Goal: Task Accomplishment & Management: Complete application form

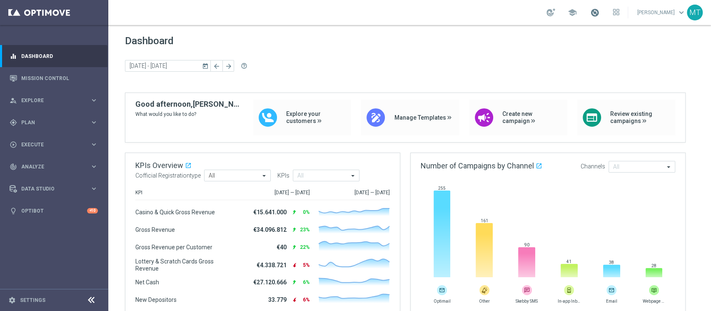
click at [533, 15] on span at bounding box center [594, 12] width 9 height 9
click at [37, 128] on div "gps_fixed Plan keyboard_arrow_right" at bounding box center [53, 122] width 107 height 22
click at [37, 139] on link "Target Groups" at bounding box center [54, 139] width 65 height 7
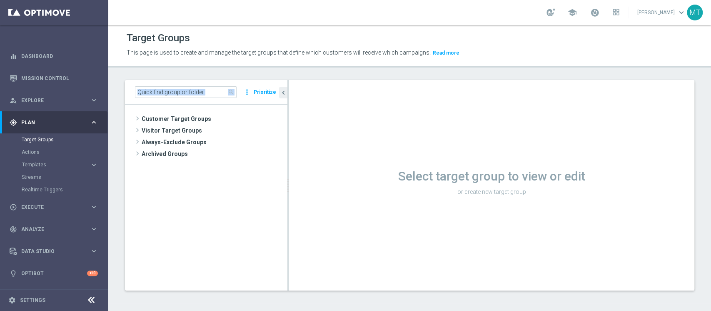
drag, startPoint x: 228, startPoint y: 85, endPoint x: 223, endPoint y: 88, distance: 5.4
click at [224, 88] on div "search more_vert Prioritize" at bounding box center [206, 92] width 162 height 25
click at [222, 88] on input at bounding box center [186, 92] width 102 height 12
click at [216, 89] on input at bounding box center [186, 92] width 102 height 12
click at [202, 89] on input at bounding box center [186, 92] width 102 height 12
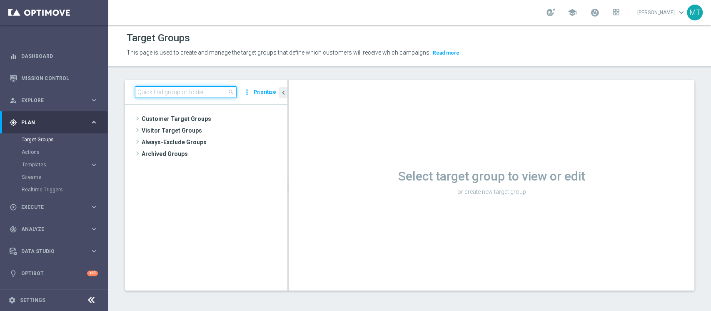
paste input "Riattivazioni BF Silver - Retention mese 10.10"
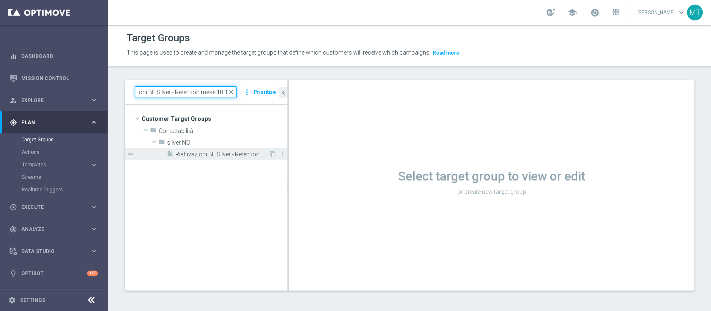
type input "Riattivazioni BF Silver - Retention mese 10.10"
click at [208, 159] on div "insert_drive_file Riattivazioni BF Silver - Retention mese 10.10" at bounding box center [218, 154] width 102 height 12
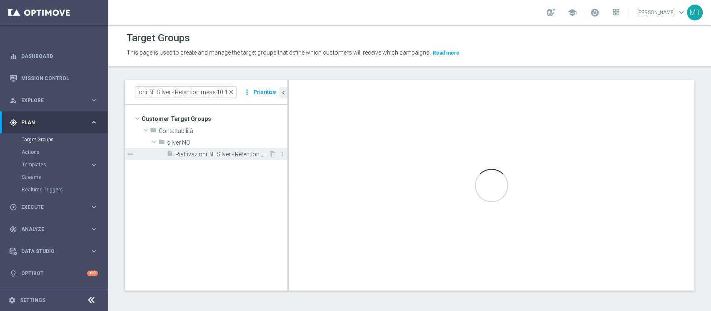
scroll to position [0, 0]
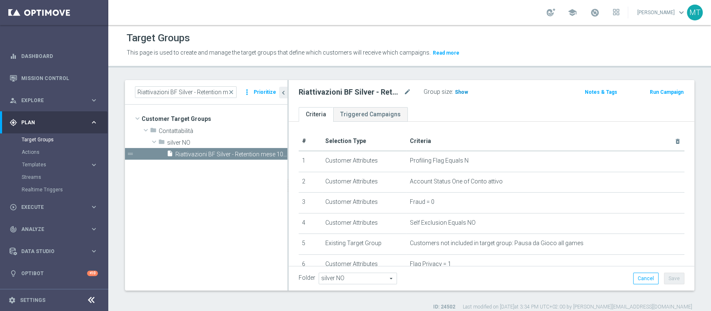
click at [462, 93] on span "Show" at bounding box center [461, 92] width 13 height 6
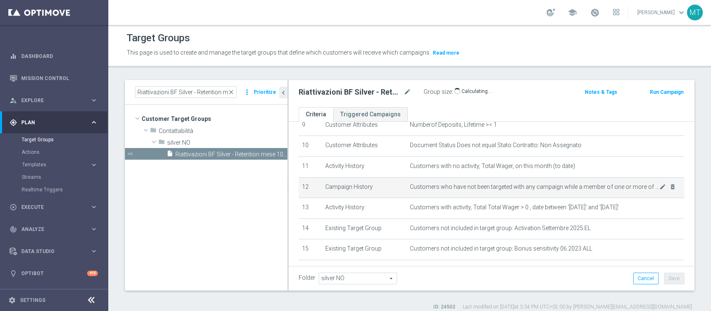
scroll to position [244, 0]
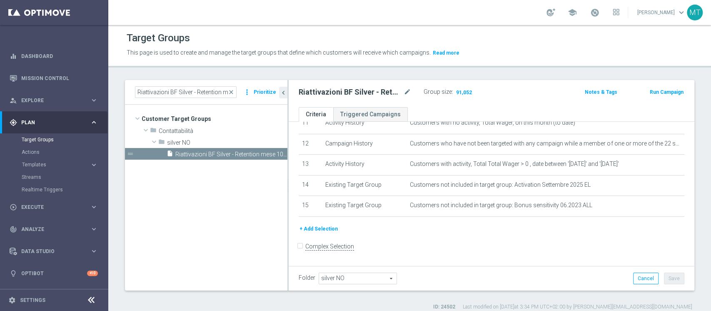
click at [533, 90] on button "Run Campaign" at bounding box center [666, 91] width 35 height 9
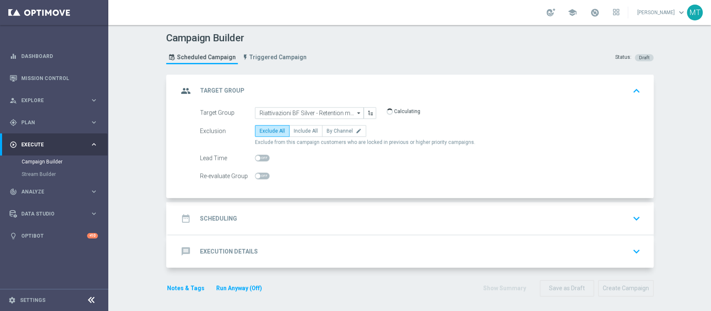
click at [283, 209] on div "date_range Scheduling keyboard_arrow_down" at bounding box center [410, 218] width 485 height 32
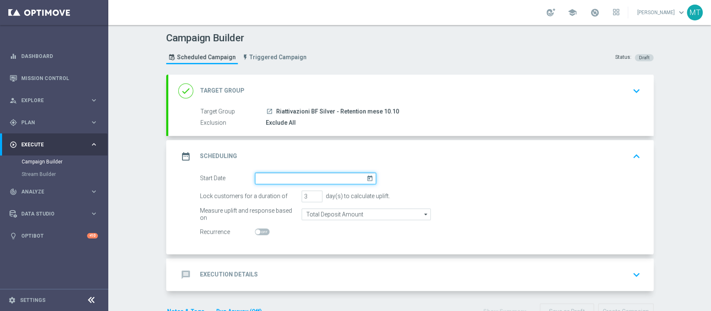
click at [300, 179] on input at bounding box center [315, 178] width 121 height 12
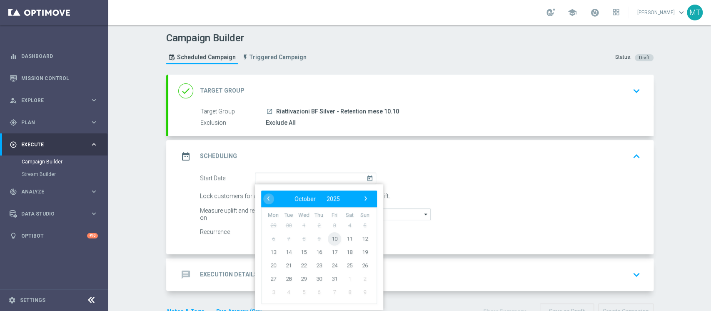
click at [329, 232] on span "10" at bounding box center [333, 238] width 13 height 13
type input "10 Oct 2025"
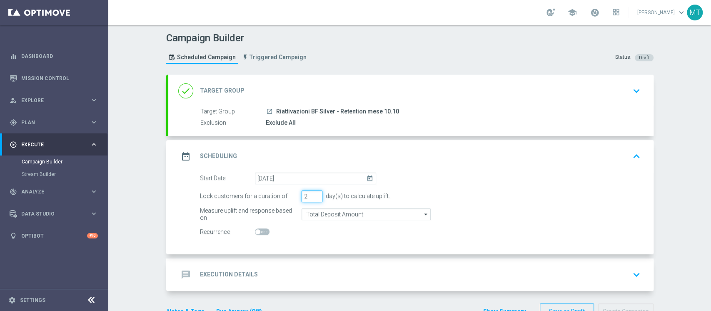
type input "2"
click at [311, 197] on input "2" at bounding box center [312, 196] width 21 height 12
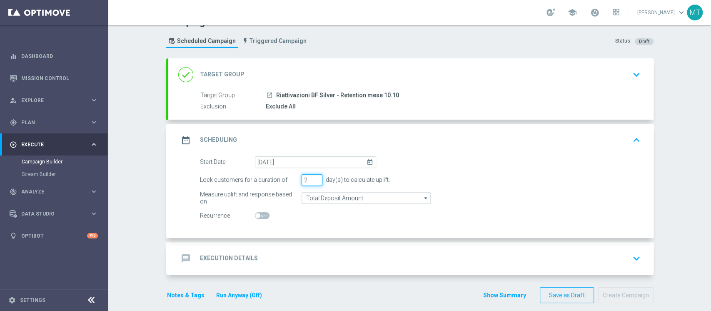
scroll to position [24, 0]
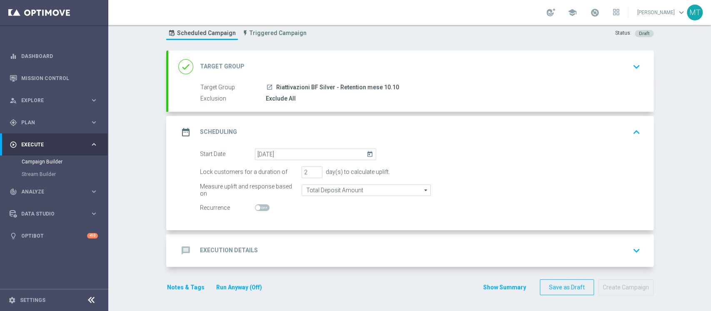
click at [313, 232] on div "message Execution Details keyboard_arrow_down" at bounding box center [410, 250] width 465 height 16
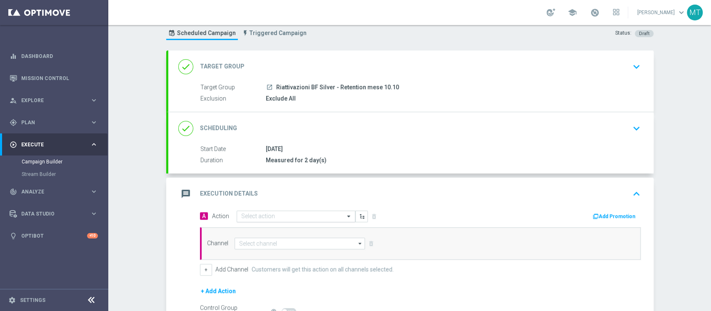
click at [314, 213] on input "text" at bounding box center [287, 216] width 93 height 7
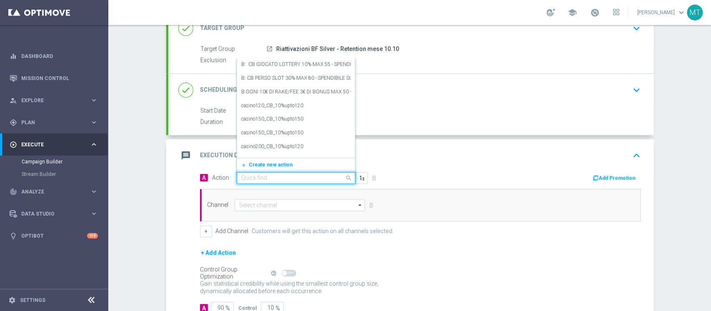
scroll to position [80, 0]
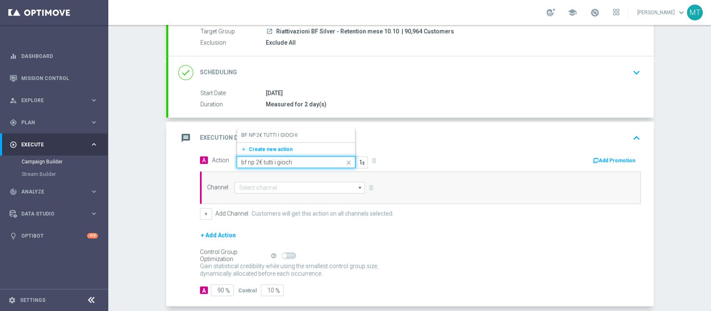
type input "bf np 2€ tutti i giochi"
drag, startPoint x: 292, startPoint y: 161, endPoint x: 214, endPoint y: 165, distance: 78.0
click at [214, 165] on span "Action Quick find bf np 2€ tutti i giochi BF NP 2€ TUTTI I GIOCHI edit add_new …" at bounding box center [290, 162] width 156 height 12
click at [257, 150] on span "Create new action" at bounding box center [271, 149] width 44 height 6
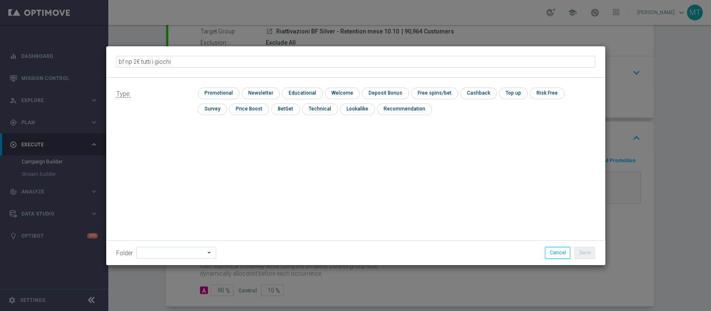
drag, startPoint x: 193, startPoint y: 62, endPoint x: 110, endPoint y: 62, distance: 82.9
click at [110, 62] on div "bf np 2€ tutti i giochi" at bounding box center [355, 62] width 491 height 14
click at [120, 61] on input "bf np 2€ tutti i giochi" at bounding box center [355, 62] width 479 height 12
drag, startPoint x: 127, startPoint y: 59, endPoint x: 88, endPoint y: 59, distance: 38.3
click at [89, 59] on modal-container "bf np 2€ tutti i giochi Type: check Promotional check Newsletter check Educatio…" at bounding box center [355, 155] width 711 height 311
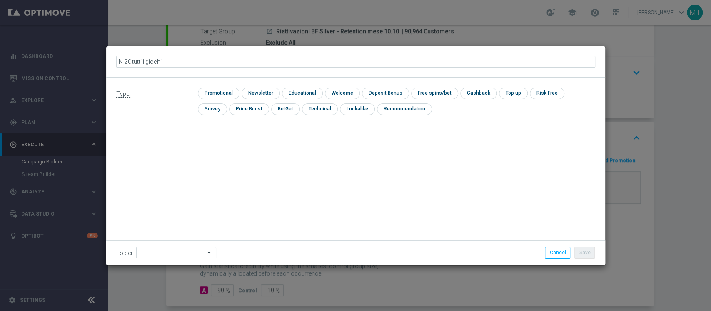
type input "NF 2€ tutti i giochi"
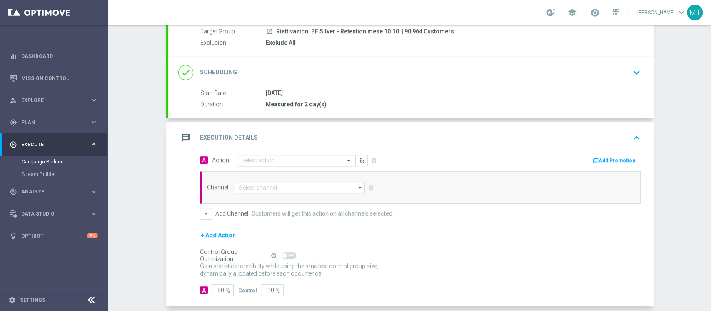
click at [237, 160] on div at bounding box center [296, 160] width 118 height 7
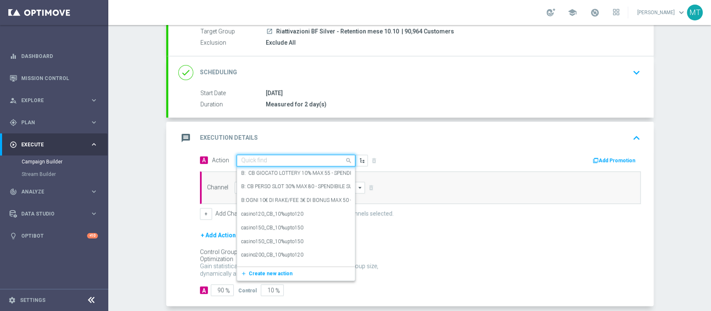
paste input "bf np 2€ tutti i giochi"
type input "bf np 2€ tutti i giochi"
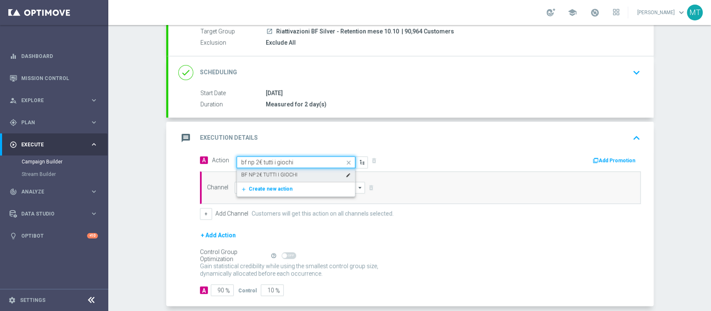
click at [281, 171] on label "BF NP 2€ TUTTI I GIOCHI" at bounding box center [269, 174] width 56 height 7
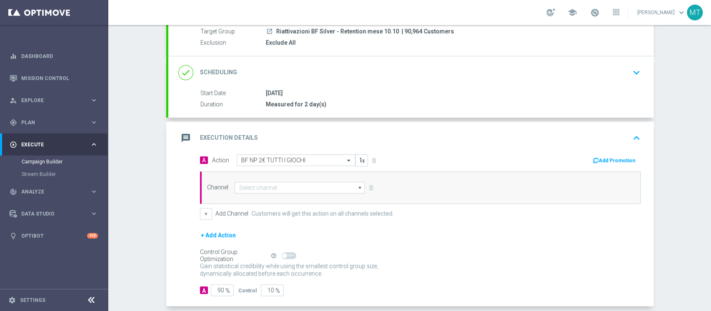
click at [533, 165] on div "A Action Select action BF NP 2€ TUTTI I GIOCHI delete_forever Add Promotion" at bounding box center [420, 160] width 453 height 13
click at [533, 160] on button "Add Promotion" at bounding box center [615, 160] width 46 height 9
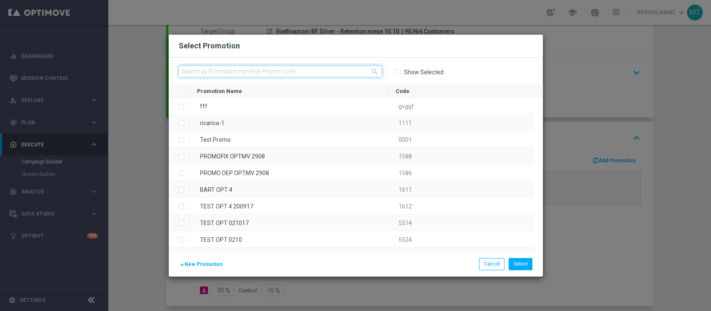
click at [327, 74] on input "text" at bounding box center [280, 71] width 203 height 12
click at [327, 71] on input "text" at bounding box center [280, 71] width 203 height 12
paste input "240829"
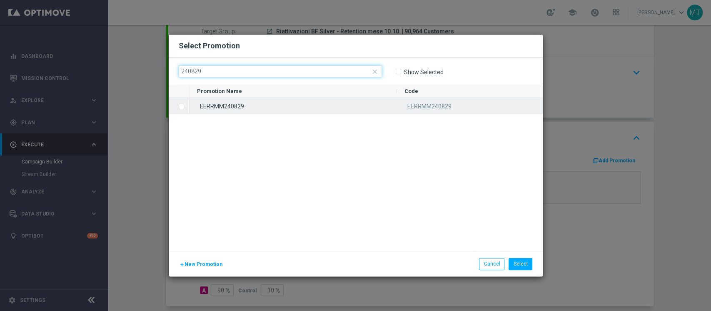
type input "240829"
click at [264, 105] on div "EERRMM240829" at bounding box center [292, 105] width 207 height 16
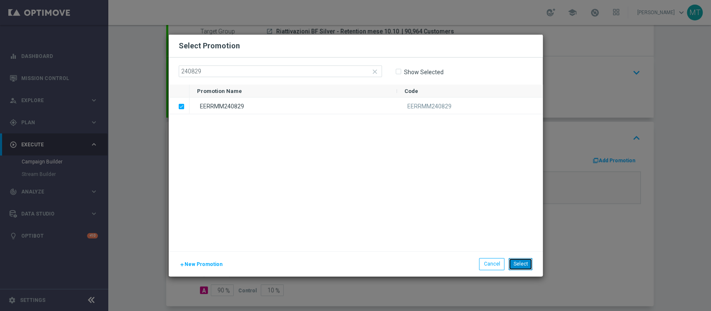
click at [513, 232] on button "Select" at bounding box center [521, 264] width 24 height 12
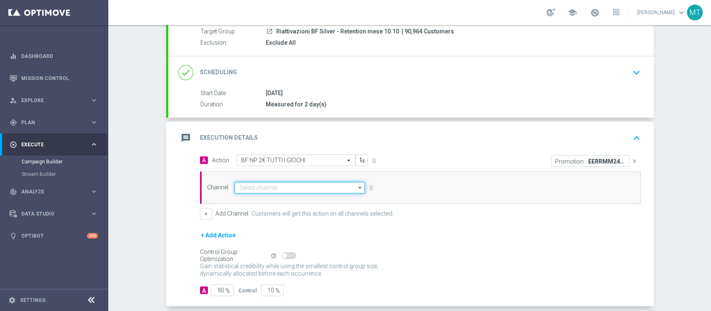
click at [260, 192] on input at bounding box center [299, 188] width 131 height 12
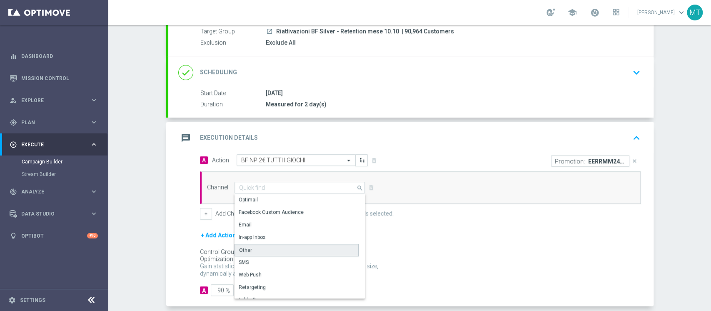
click at [248, 232] on div "Other" at bounding box center [296, 250] width 124 height 12
type input "Other"
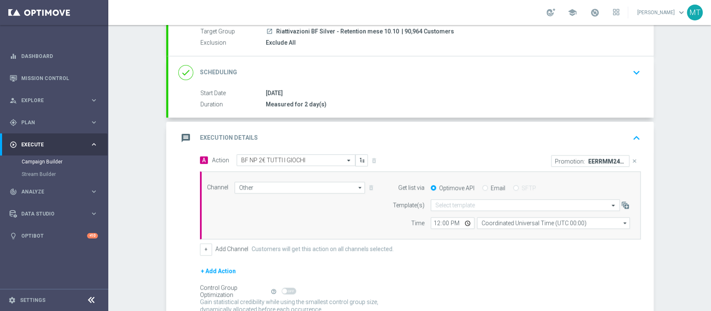
click at [484, 189] on div "Email" at bounding box center [493, 187] width 23 height 7
click at [482, 190] on div "Email" at bounding box center [493, 187] width 23 height 7
click at [482, 189] on input "Email" at bounding box center [484, 188] width 5 height 5
radio input "true"
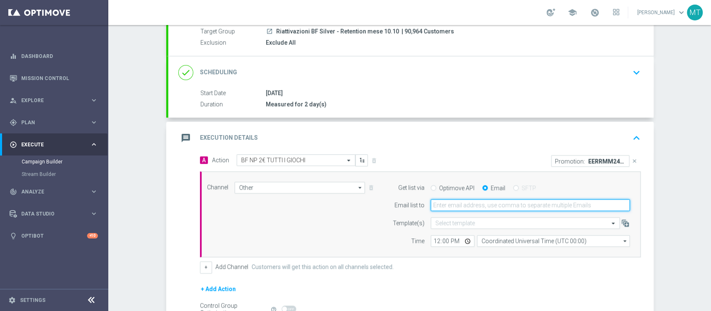
click at [478, 203] on input "email" at bounding box center [530, 205] width 199 height 12
type input "matteo.turri@sisal.it"
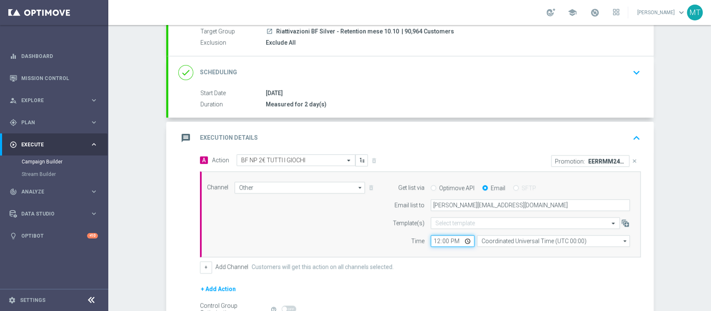
click at [433, 232] on input "12:00" at bounding box center [453, 241] width 44 height 12
type input "14:20"
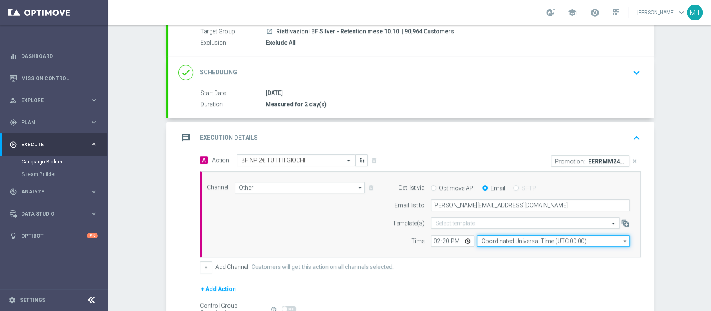
drag, startPoint x: 488, startPoint y: 238, endPoint x: 493, endPoint y: 241, distance: 6.1
click at [488, 232] on input "Coordinated Universal Time (UTC 00:00)" at bounding box center [553, 241] width 153 height 12
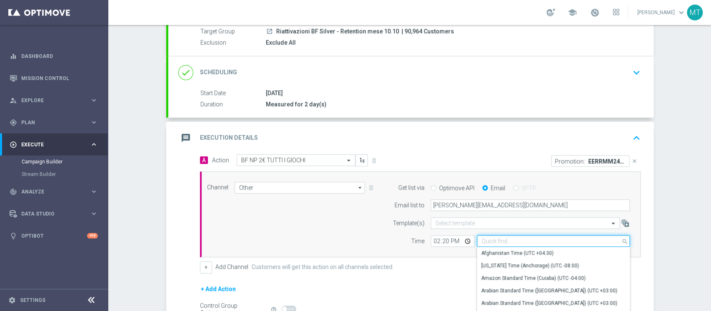
click at [493, 232] on input at bounding box center [553, 241] width 153 height 12
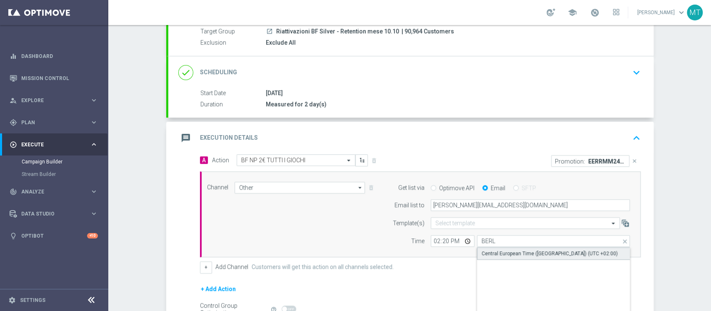
click at [511, 232] on div "Central European Time (Berlin) (UTC +02:00)" at bounding box center [549, 252] width 136 height 7
type input "Central European Time (Berlin) (UTC +02:00)"
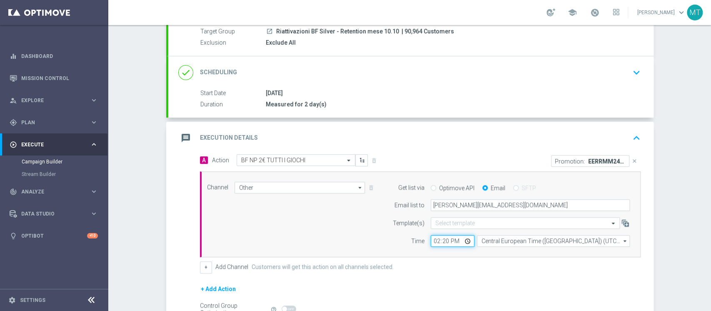
click at [442, 232] on input "14:20" at bounding box center [453, 241] width 44 height 12
type input "14:25"
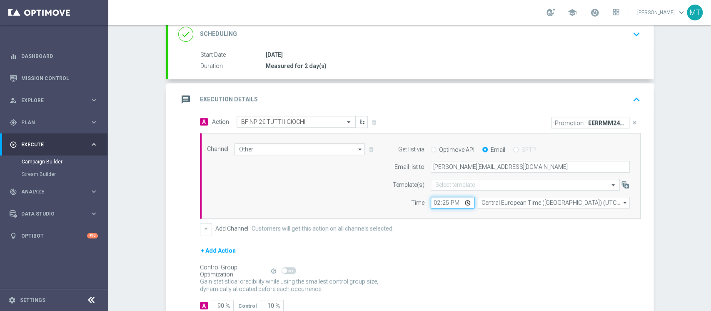
scroll to position [135, 0]
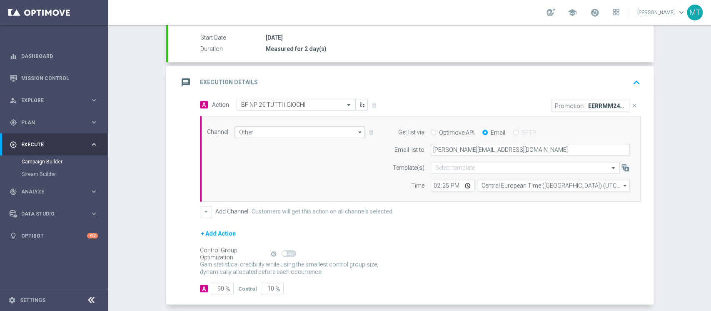
click at [209, 232] on button "+ Add Action" at bounding box center [218, 233] width 37 height 10
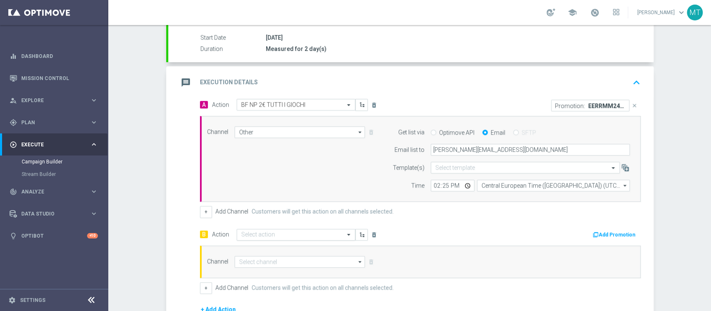
click at [263, 232] on input "text" at bounding box center [287, 234] width 93 height 7
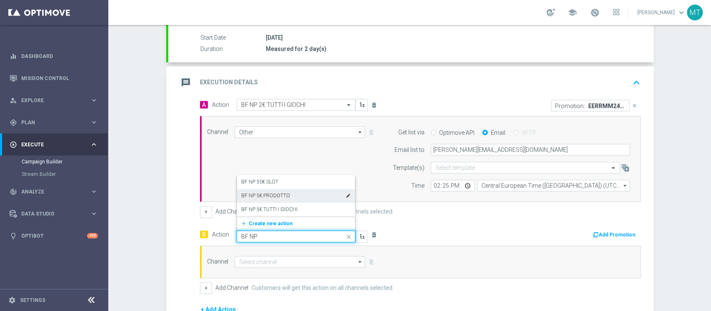
type input "BF NP 2"
click at [279, 185] on div "BF NP 2 SLOT - GEV edit" at bounding box center [296, 182] width 110 height 14
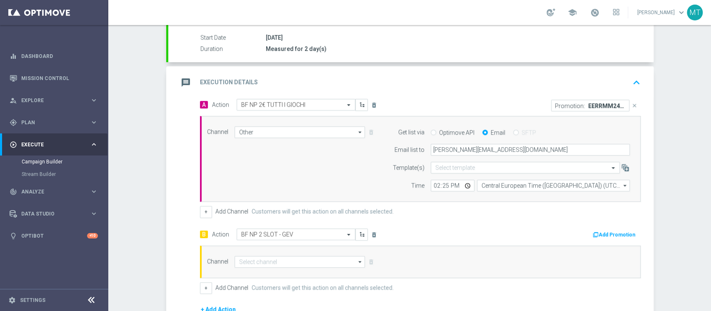
click at [533, 232] on button "Add Promotion" at bounding box center [615, 234] width 46 height 9
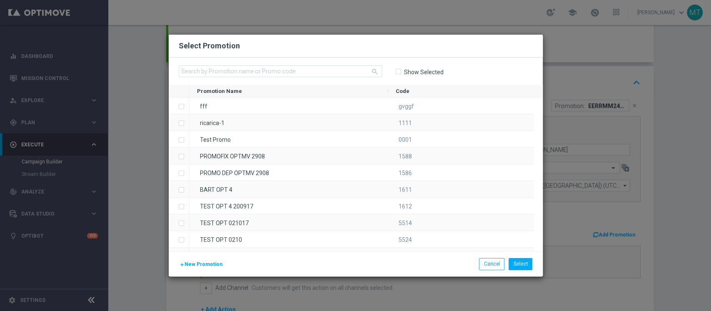
drag, startPoint x: 375, startPoint y: 69, endPoint x: 369, endPoint y: 69, distance: 6.2
click at [373, 69] on icon "search" at bounding box center [374, 71] width 7 height 7
click at [361, 70] on input "text" at bounding box center [280, 71] width 203 height 12
paste input "240831"
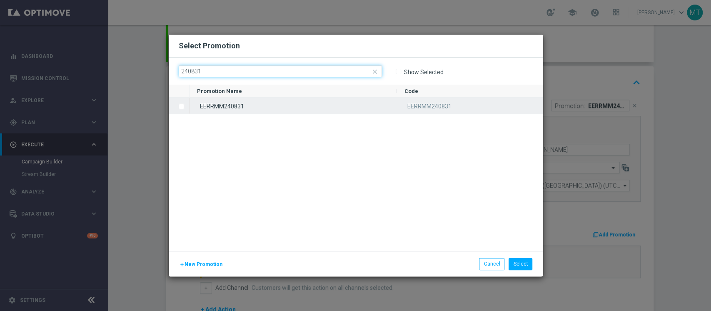
type input "240831"
click at [282, 109] on div "EERRMM240831" at bounding box center [292, 105] width 207 height 16
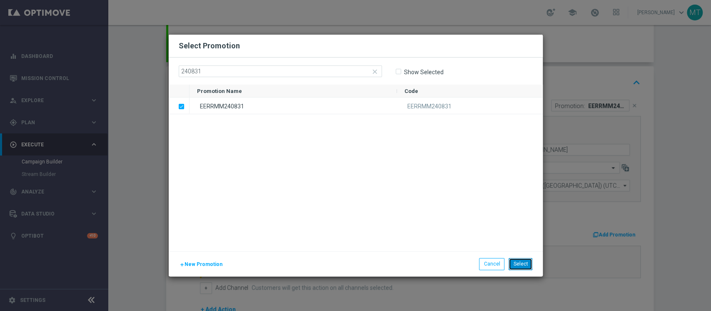
click at [521, 232] on button "Select" at bounding box center [521, 264] width 24 height 12
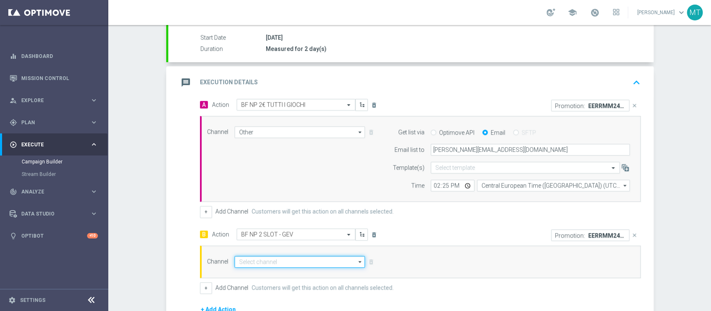
click at [248, 232] on input at bounding box center [299, 262] width 131 height 12
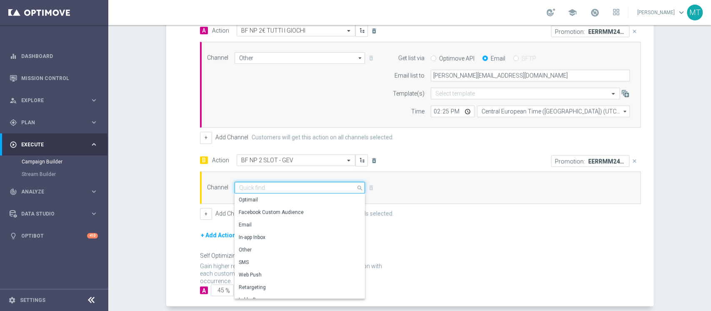
scroll to position [247, 0]
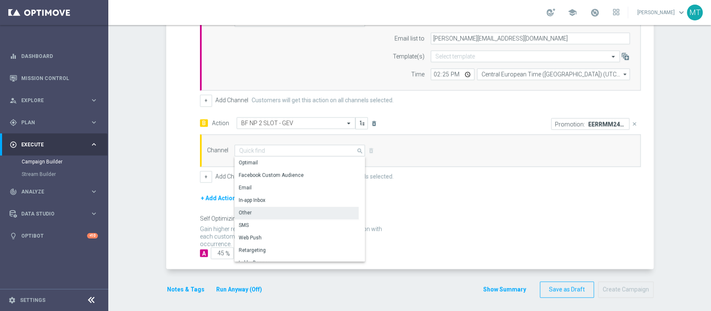
click at [252, 207] on div "Other" at bounding box center [296, 213] width 124 height 12
type input "Other"
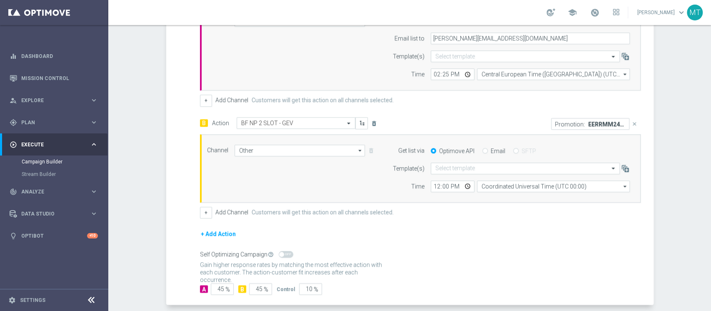
click at [490, 145] on div "Get list via Optimove API Email SFTP" at bounding box center [509, 151] width 254 height 12
click at [491, 148] on label "Email" at bounding box center [498, 150] width 15 height 7
click at [488, 149] on input "Email" at bounding box center [484, 151] width 5 height 5
radio input "true"
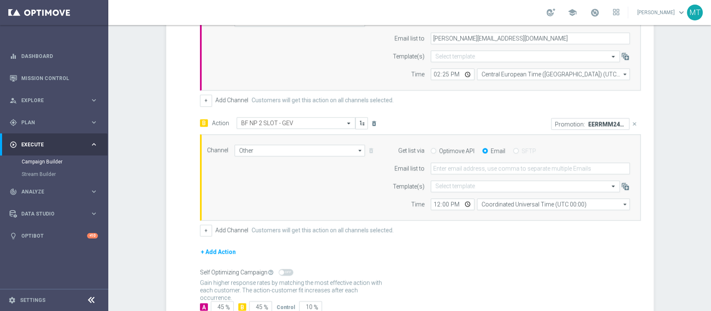
click at [469, 161] on form "Get list via Optimove API Email SFTP Email list to Template(s) Select template …" at bounding box center [509, 177] width 242 height 65
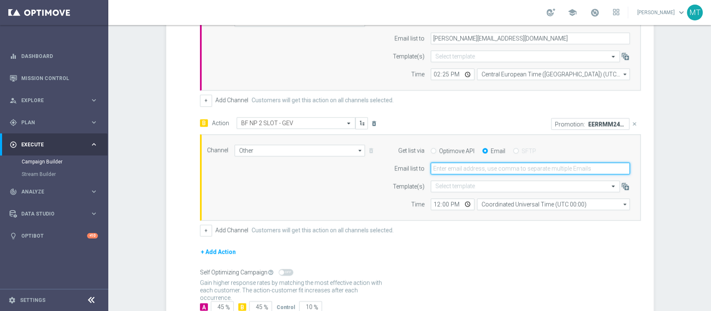
click at [465, 165] on input "email" at bounding box center [530, 168] width 199 height 12
type input "matteo.turri@sisal.it"
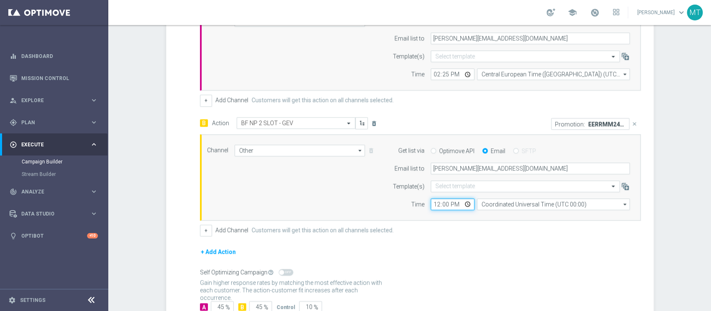
click at [431, 204] on input "12:00" at bounding box center [453, 204] width 44 height 12
type input "14:25"
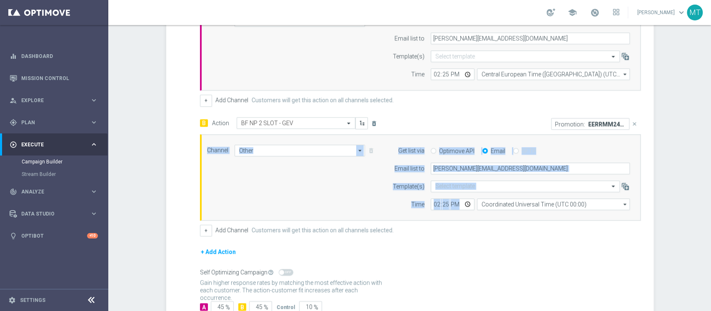
click at [497, 208] on div "Channel Other Other arrow_drop_down Show Selected 1 of 20 Optimail" at bounding box center [420, 177] width 441 height 86
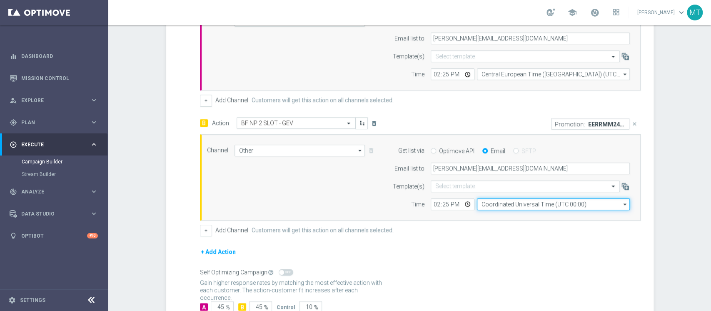
click at [501, 206] on input "Coordinated Universal Time (UTC 00:00)" at bounding box center [553, 204] width 153 height 12
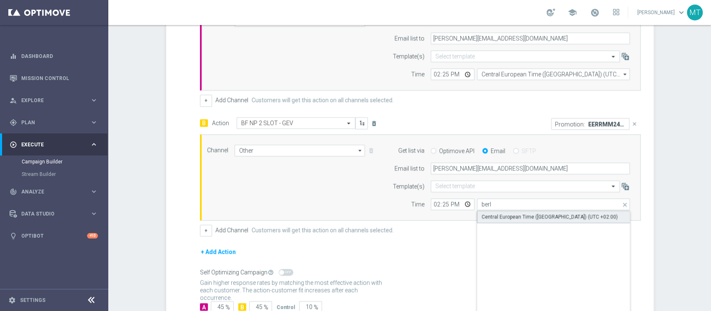
click at [502, 210] on div "Central European Time (Berlin) (UTC +02:00)" at bounding box center [553, 216] width 153 height 12
type input "Central European Time (Berlin) (UTC +02:00)"
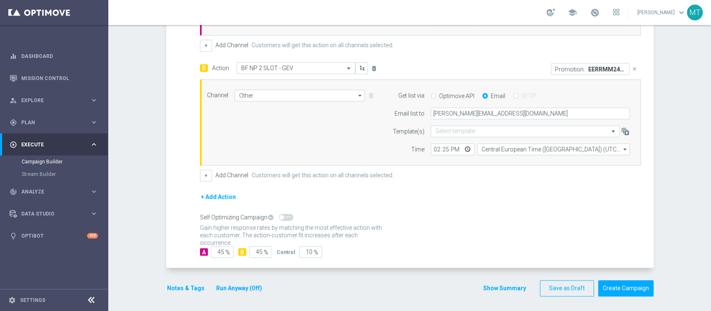
scroll to position [302, 0]
click at [177, 232] on button "Notes & Tags" at bounding box center [185, 287] width 39 height 10
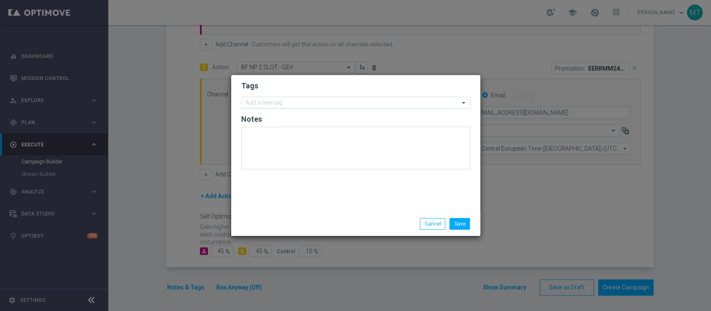
click at [335, 102] on input "text" at bounding box center [353, 103] width 214 height 7
click at [335, 102] on input "talent" at bounding box center [353, 103] width 214 height 7
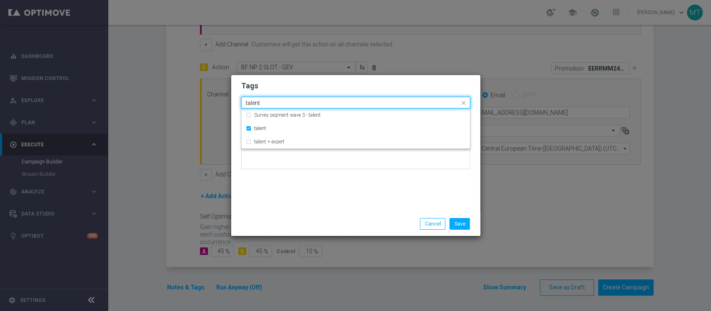
click at [335, 102] on input "talent" at bounding box center [353, 103] width 214 height 7
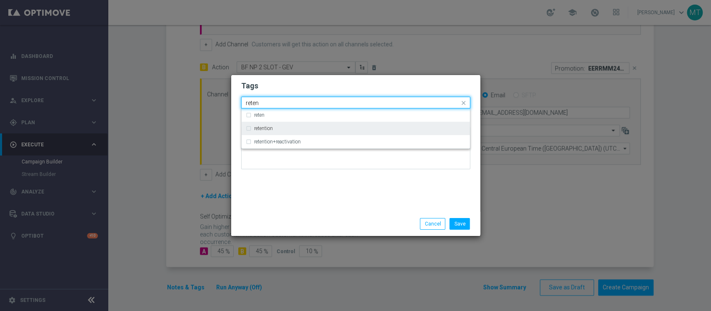
click at [292, 126] on div "retention" at bounding box center [360, 128] width 212 height 5
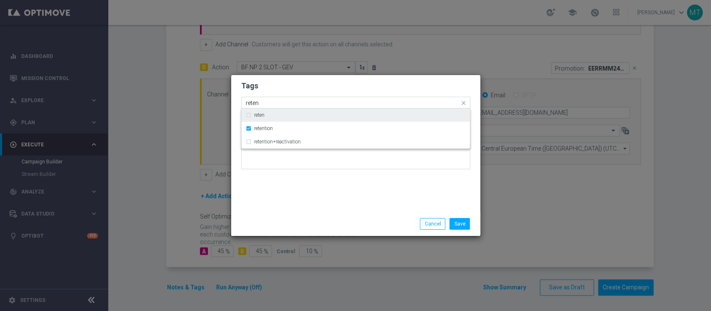
click at [302, 103] on input "reten" at bounding box center [353, 103] width 214 height 7
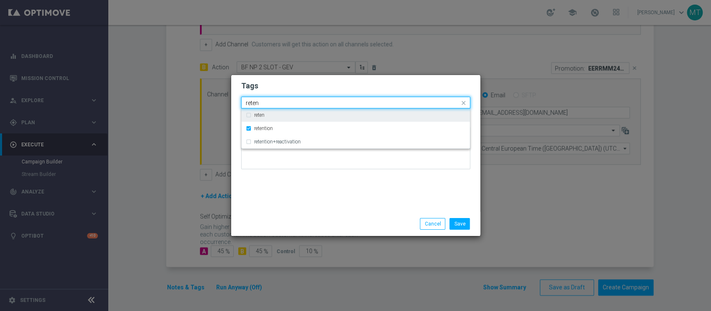
click at [302, 103] on input "reten" at bounding box center [353, 103] width 214 height 7
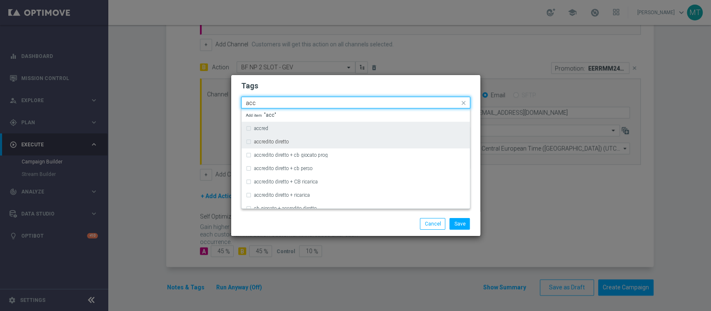
drag, startPoint x: 285, startPoint y: 139, endPoint x: 287, endPoint y: 122, distance: 16.7
click at [285, 139] on label "accredito diretto" at bounding box center [271, 141] width 35 height 5
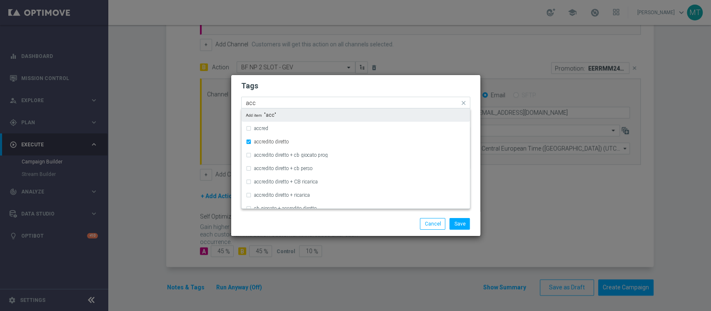
click at [292, 107] on div "acc" at bounding box center [351, 104] width 215 height 8
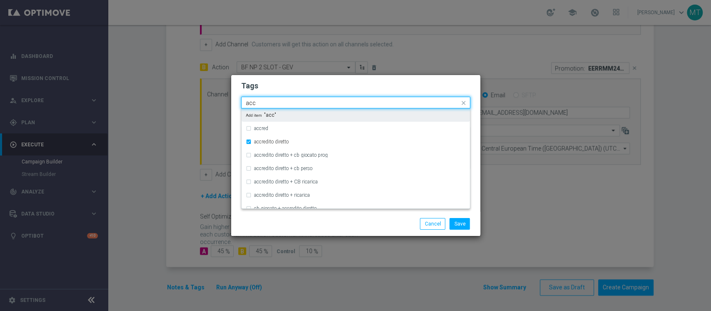
click at [294, 106] on input "acc" at bounding box center [353, 103] width 214 height 7
click at [270, 113] on div "all" at bounding box center [360, 114] width 212 height 5
click at [278, 104] on input "all" at bounding box center [353, 103] width 214 height 7
click at [279, 104] on input "all" at bounding box center [353, 103] width 214 height 7
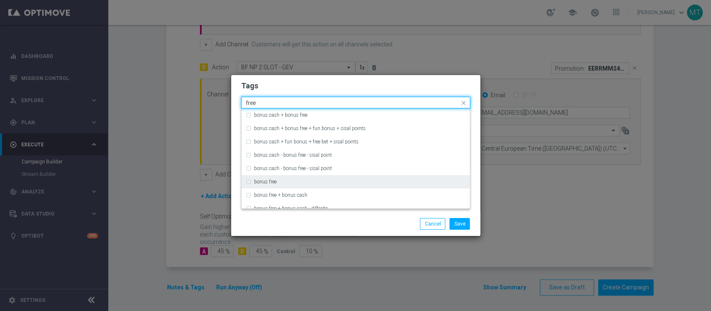
click at [287, 185] on div "bonus free" at bounding box center [356, 181] width 220 height 13
type input "free"
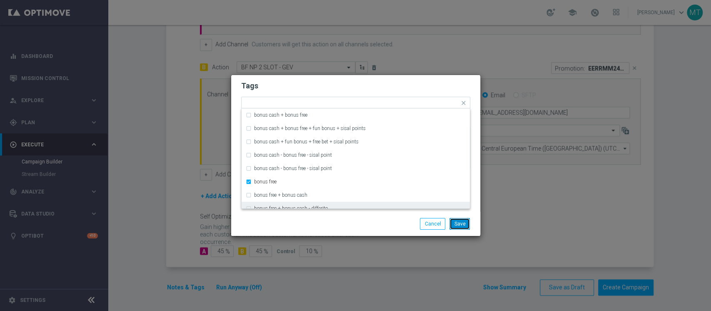
drag, startPoint x: 462, startPoint y: 226, endPoint x: 461, endPoint y: 216, distance: 9.6
click at [461, 226] on button "Save" at bounding box center [459, 224] width 20 height 12
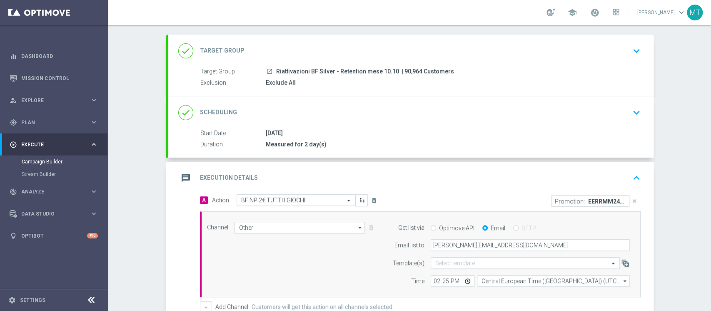
scroll to position [0, 0]
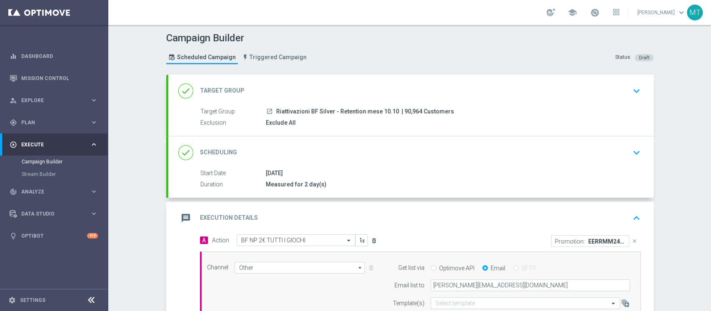
click at [375, 150] on div "done Scheduling keyboard_arrow_down" at bounding box center [410, 153] width 465 height 16
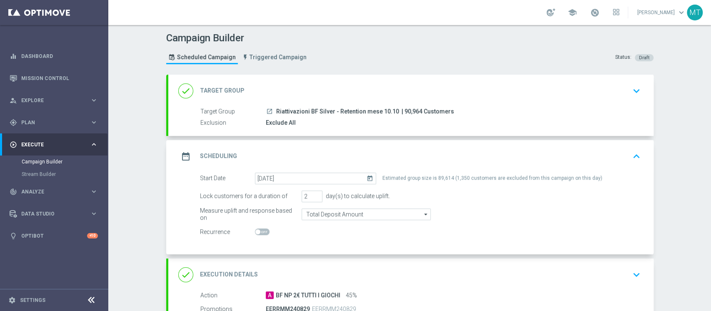
click at [447, 98] on div "done Target Group keyboard_arrow_down" at bounding box center [410, 91] width 485 height 32
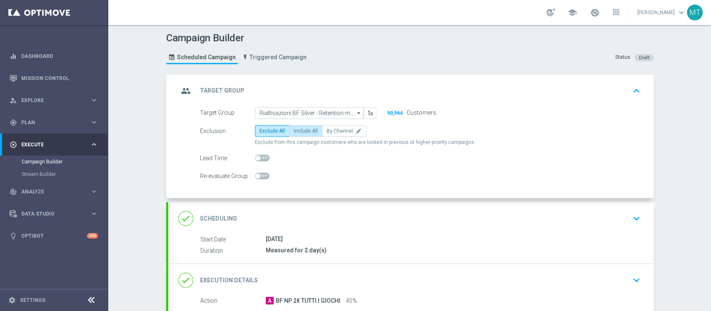
click at [303, 128] on span "Include All" at bounding box center [306, 131] width 24 height 6
click at [299, 130] on input "Include All" at bounding box center [296, 132] width 5 height 5
radio input "true"
click at [367, 81] on div "group Target Group keyboard_arrow_up" at bounding box center [410, 91] width 485 height 32
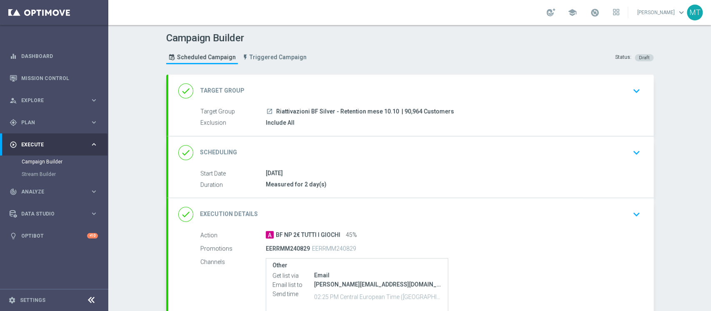
click at [367, 81] on div "done Target Group keyboard_arrow_down" at bounding box center [410, 91] width 485 height 32
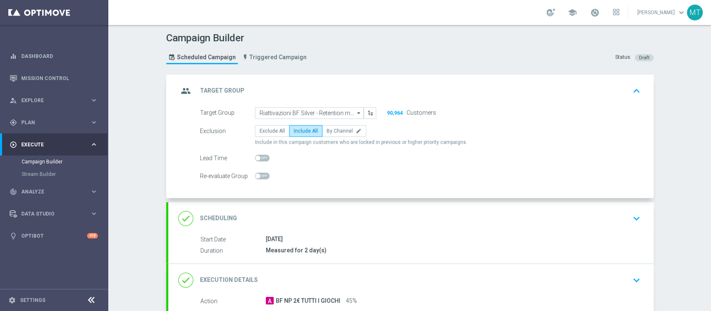
click at [367, 81] on div "group Target Group keyboard_arrow_up" at bounding box center [410, 91] width 485 height 32
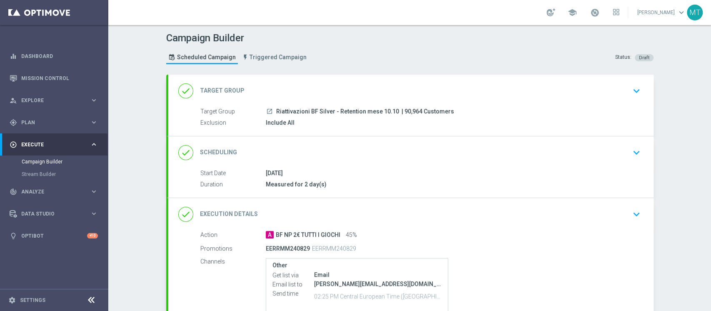
click at [397, 100] on div "done Target Group keyboard_arrow_down" at bounding box center [410, 91] width 485 height 32
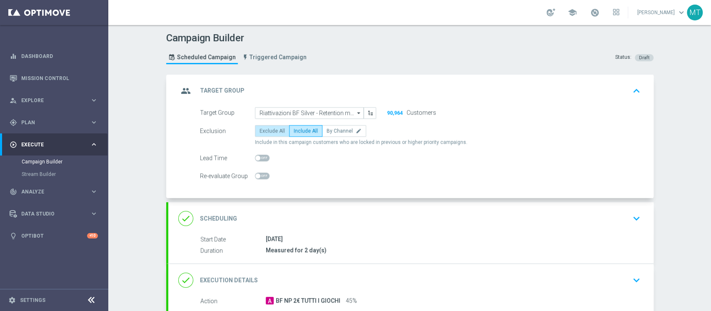
click at [273, 130] on span "Exclude All" at bounding box center [271, 131] width 25 height 6
click at [265, 130] on input "Exclude All" at bounding box center [261, 132] width 5 height 5
radio input "true"
click at [294, 128] on span "Include All" at bounding box center [306, 131] width 24 height 6
click at [294, 130] on input "Include All" at bounding box center [296, 132] width 5 height 5
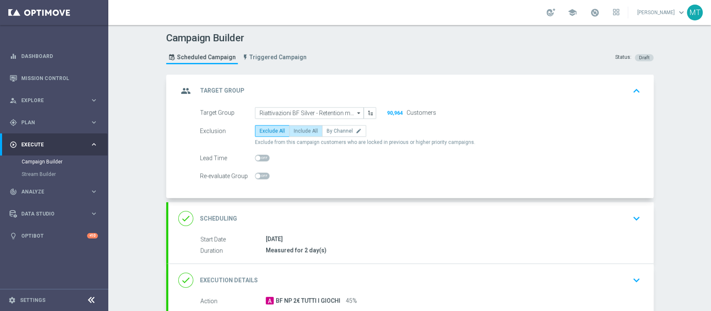
radio input "true"
click at [400, 83] on div "group Target Group keyboard_arrow_up" at bounding box center [410, 91] width 465 height 16
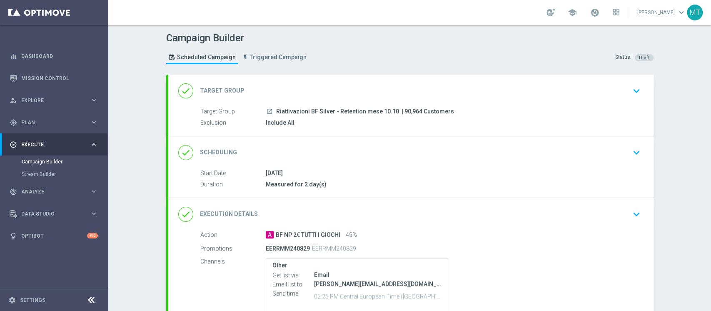
click at [290, 152] on div "done Scheduling keyboard_arrow_down" at bounding box center [410, 153] width 465 height 16
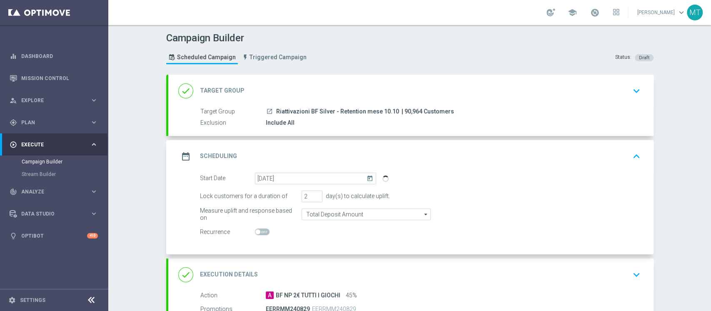
click at [290, 152] on div "date_range Scheduling keyboard_arrow_up" at bounding box center [410, 156] width 465 height 16
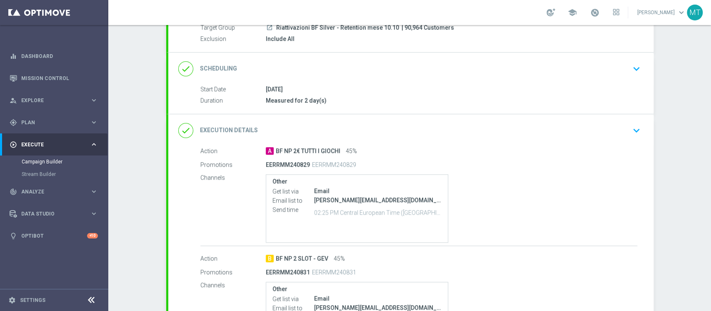
scroll to position [167, 0]
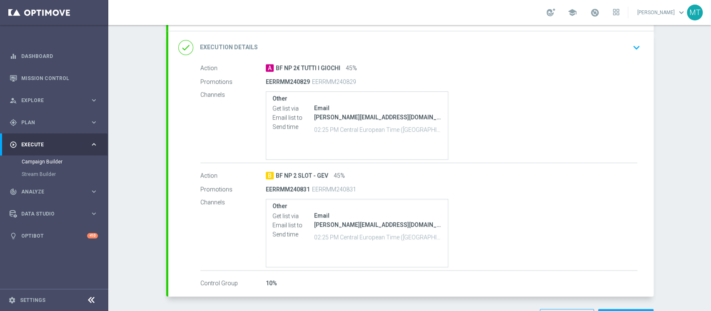
drag, startPoint x: 294, startPoint y: 80, endPoint x: 303, endPoint y: 80, distance: 8.7
click at [303, 80] on p "EERRMM240829" at bounding box center [288, 81] width 44 height 7
drag, startPoint x: 295, startPoint y: 187, endPoint x: 304, endPoint y: 186, distance: 8.8
click at [304, 186] on p "EERRMM240831" at bounding box center [288, 188] width 44 height 7
click at [533, 150] on div "Campaign Builder Scheduled Campaign Triggered Campaign Status: Draft done Targe…" at bounding box center [409, 168] width 603 height 286
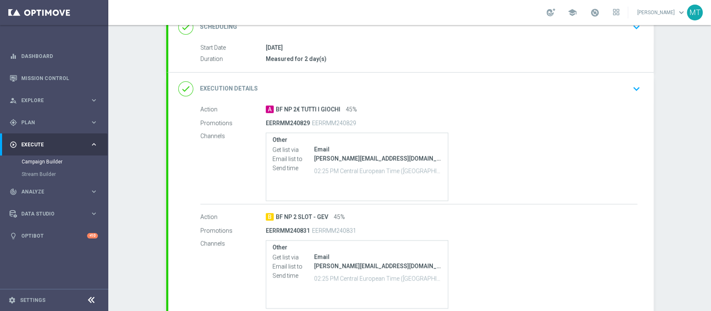
scroll to position [111, 0]
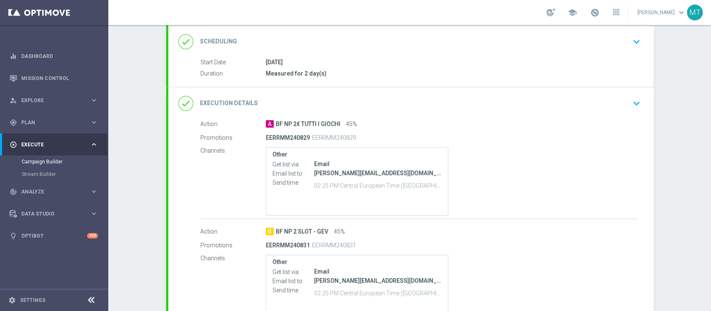
drag, startPoint x: 294, startPoint y: 135, endPoint x: 305, endPoint y: 135, distance: 10.8
click at [305, 135] on div "EERRMM240829 EERRMM240829" at bounding box center [419, 138] width 306 height 12
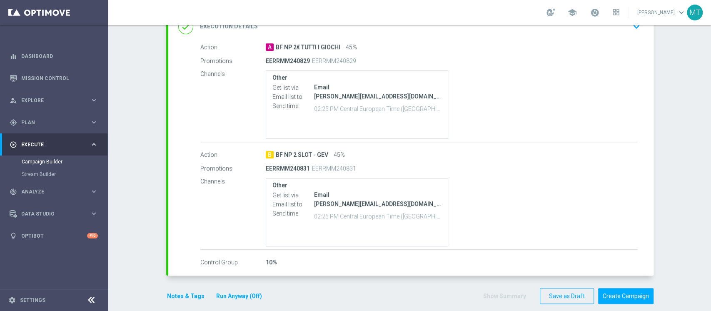
scroll to position [196, 0]
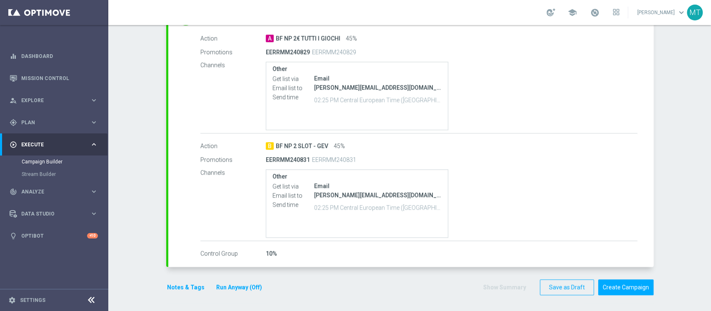
click at [166, 232] on button "Notes & Tags" at bounding box center [185, 287] width 39 height 10
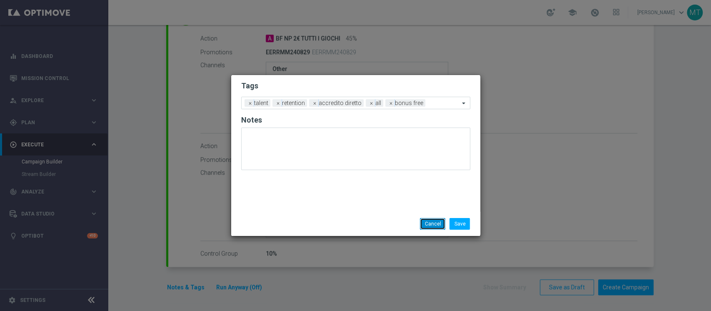
click at [432, 221] on button "Cancel" at bounding box center [432, 224] width 25 height 12
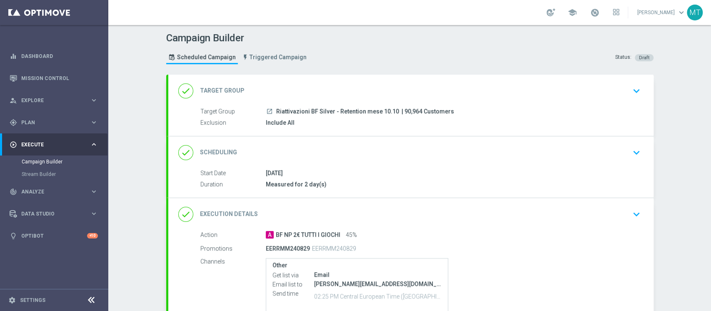
scroll to position [0, 0]
click at [399, 158] on div "done Scheduling keyboard_arrow_down" at bounding box center [410, 153] width 465 height 16
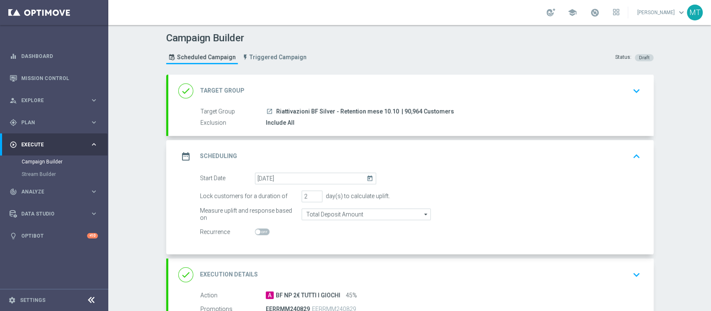
click at [409, 85] on div "done Target Group keyboard_arrow_down" at bounding box center [410, 91] width 465 height 16
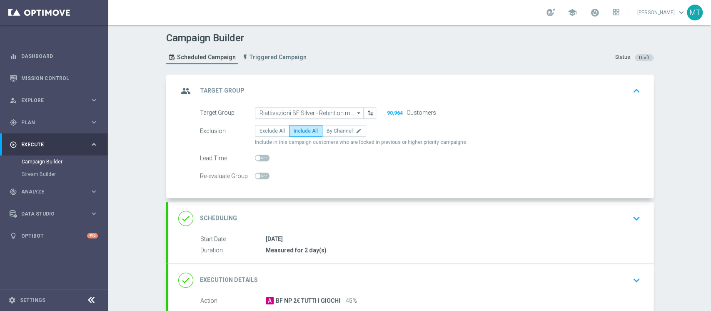
click at [394, 88] on div "group Target Group keyboard_arrow_up Target Group launch Riattivazioni BF Silve…" at bounding box center [410, 136] width 485 height 123
click at [422, 97] on div "group Target Group keyboard_arrow_up" at bounding box center [410, 91] width 465 height 16
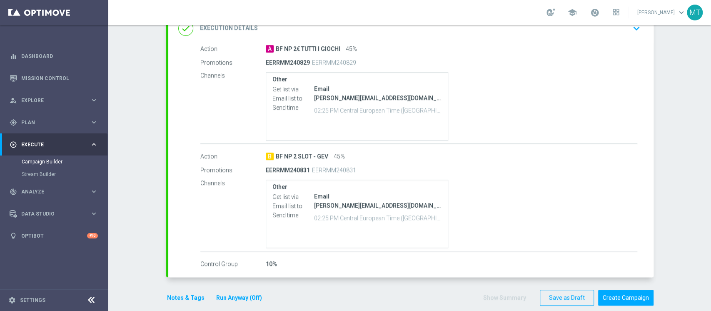
scroll to position [196, 0]
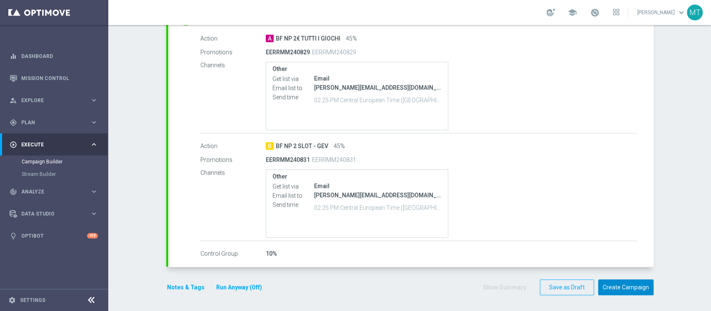
click at [533, 232] on button "Create Campaign" at bounding box center [625, 287] width 55 height 16
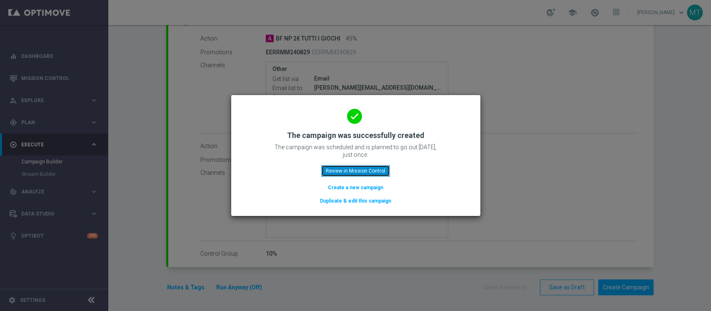
click at [369, 172] on button "Review in Mission Control" at bounding box center [355, 171] width 69 height 12
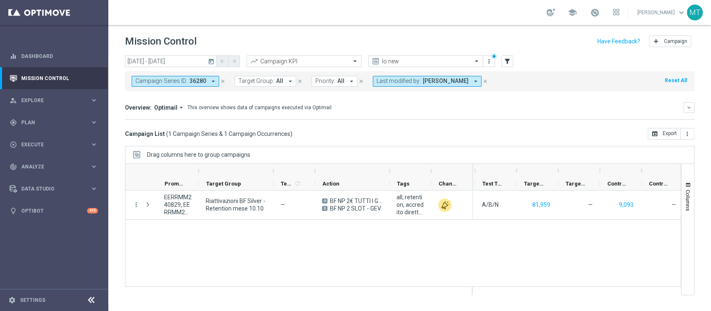
scroll to position [0, 210]
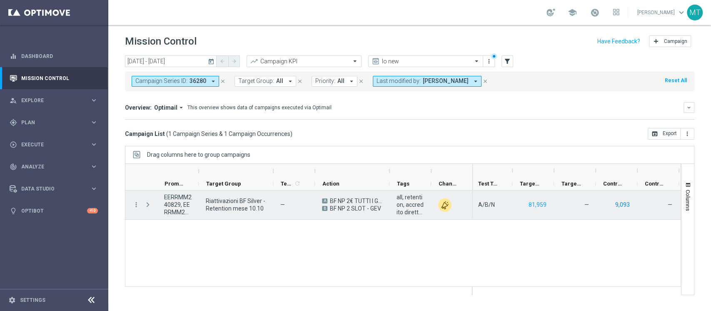
click at [533, 205] on button "9,093" at bounding box center [622, 204] width 16 height 10
click at [533, 201] on button "81,959" at bounding box center [538, 204] width 20 height 10
click at [533, 205] on button "81,959" at bounding box center [538, 204] width 20 height 10
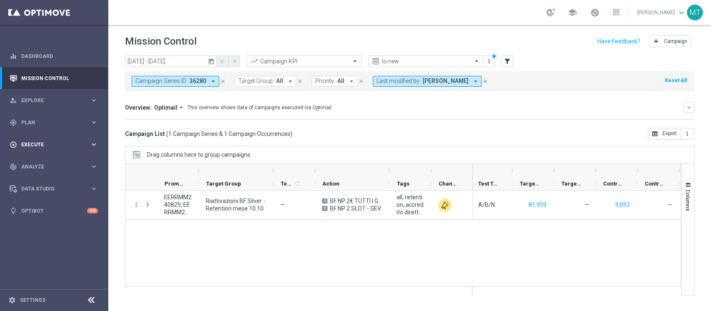
click at [30, 133] on div "play_circle_outline Execute keyboard_arrow_right" at bounding box center [53, 144] width 107 height 22
click at [35, 123] on span "Plan" at bounding box center [55, 122] width 69 height 5
click at [34, 135] on div "Target Groups" at bounding box center [65, 139] width 86 height 12
click at [34, 137] on link "Target Groups" at bounding box center [54, 139] width 65 height 7
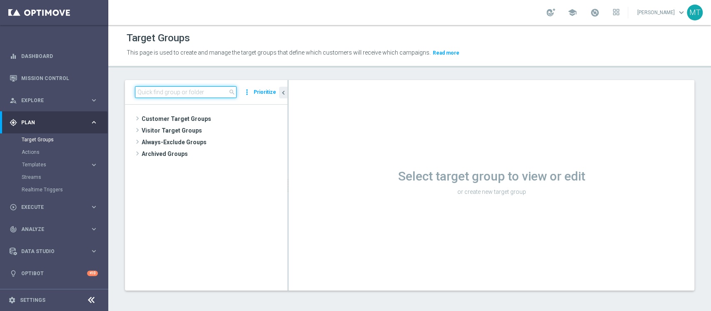
click at [207, 90] on input at bounding box center [186, 92] width 102 height 12
paste input "Riattivazioni BF Master low - Retention mese 10.10"
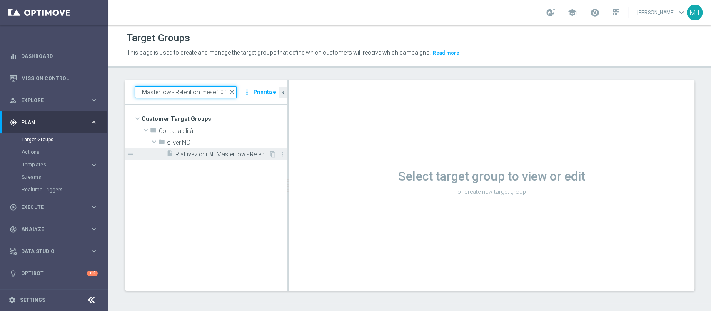
type input "Riattivazioni BF Master low - Retention mese 10.10"
click at [212, 152] on span "Riattivazioni BF Master low - Retention mese 10.10" at bounding box center [221, 154] width 93 height 7
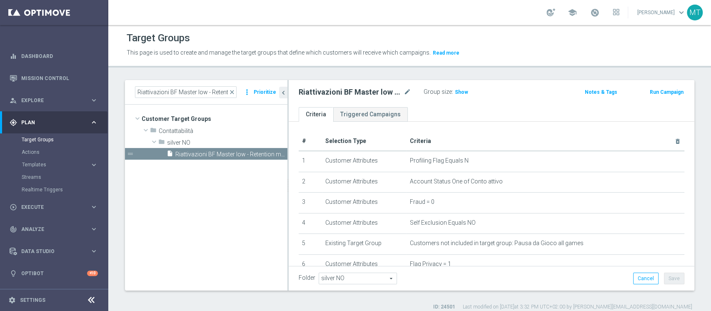
click at [473, 90] on div "Group size : Show" at bounding box center [465, 91] width 83 height 10
drag, startPoint x: 469, startPoint y: 90, endPoint x: 463, endPoint y: 92, distance: 6.1
click at [466, 91] on div "Group size : Show" at bounding box center [465, 91] width 83 height 10
click at [463, 92] on span "Show" at bounding box center [461, 92] width 13 height 6
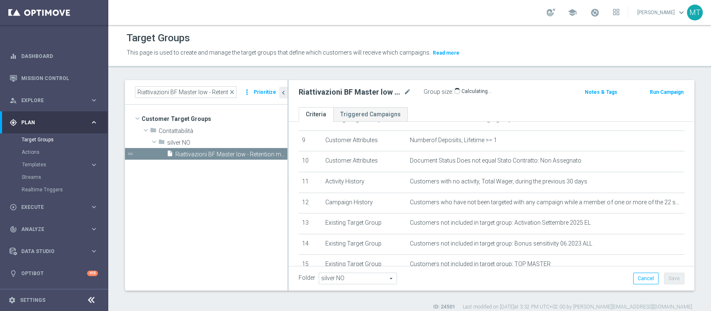
scroll to position [244, 0]
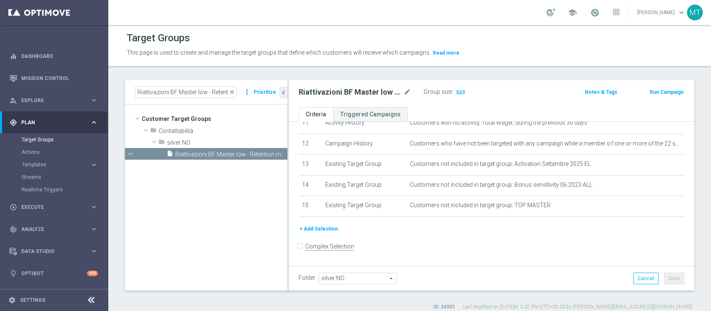
click at [533, 93] on button "Run Campaign" at bounding box center [666, 91] width 35 height 9
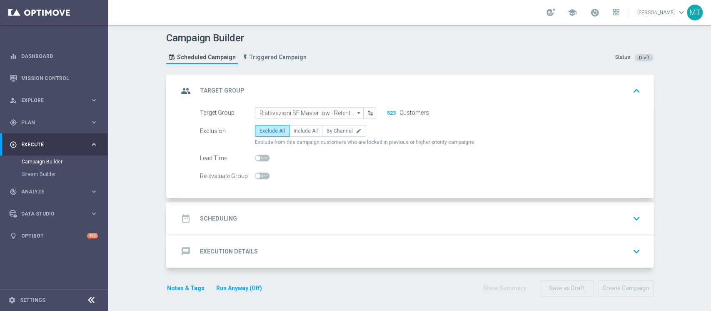
click at [305, 204] on div "date_range Scheduling keyboard_arrow_down" at bounding box center [410, 218] width 485 height 32
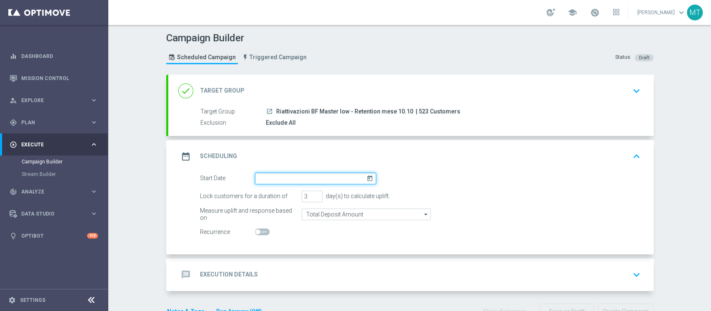
click at [322, 180] on input at bounding box center [315, 178] width 121 height 12
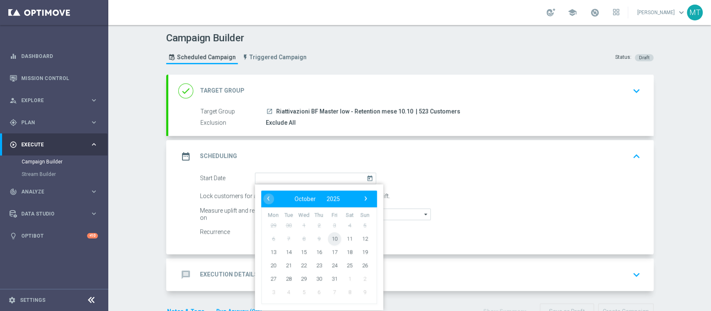
click at [329, 232] on span "10" at bounding box center [333, 238] width 13 height 13
type input "10 Oct 2025"
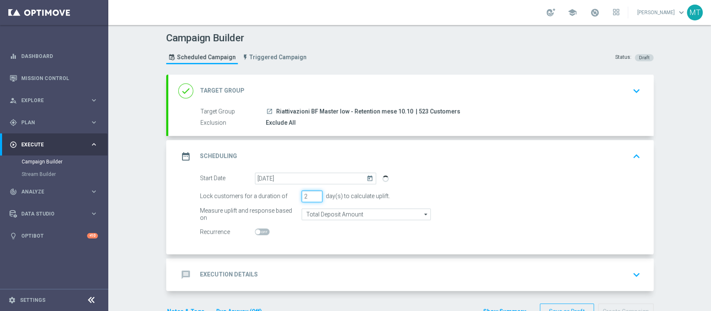
type input "2"
click at [312, 198] on input "2" at bounding box center [312, 196] width 21 height 12
click at [326, 232] on div "message Execution Details keyboard_arrow_down" at bounding box center [410, 275] width 465 height 16
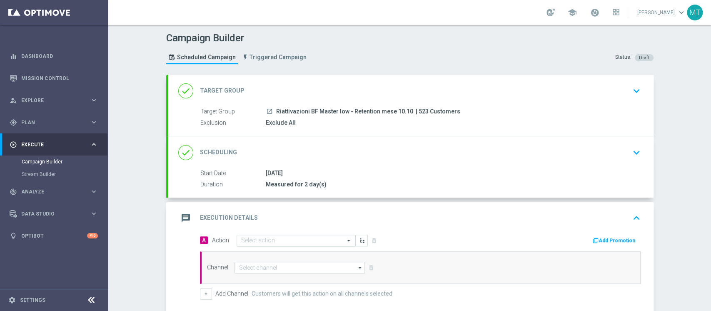
click at [290, 232] on input "text" at bounding box center [287, 240] width 93 height 7
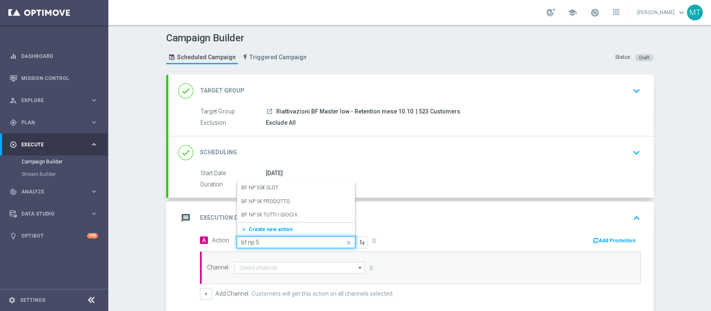
type input "bf np 5€"
click at [265, 218] on div "BF NP 5€ TUTTI I GIOCHI edit" at bounding box center [296, 215] width 110 height 14
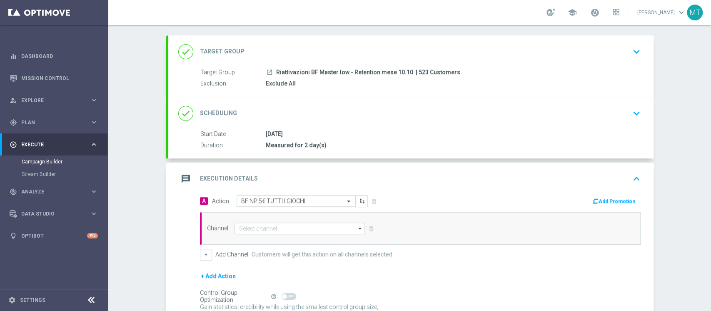
scroll to position [55, 0]
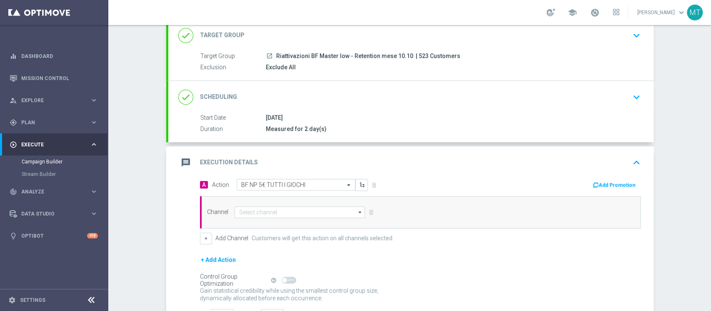
click at [533, 185] on button "Add Promotion" at bounding box center [615, 184] width 46 height 9
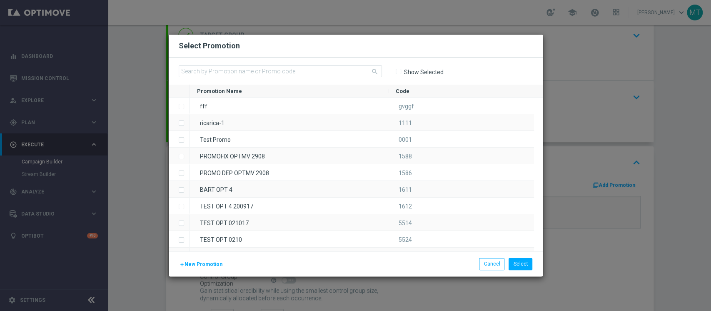
click at [309, 78] on div "search Show Selected" at bounding box center [356, 70] width 374 height 27
click at [309, 75] on input "text" at bounding box center [280, 71] width 203 height 12
paste input "240834"
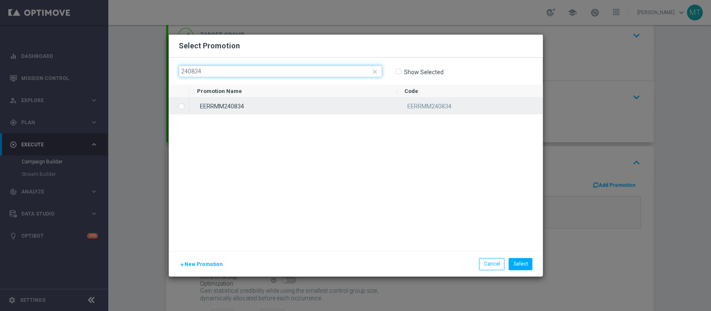
type input "240834"
click at [237, 105] on div "EERRMM240834" at bounding box center [292, 105] width 207 height 16
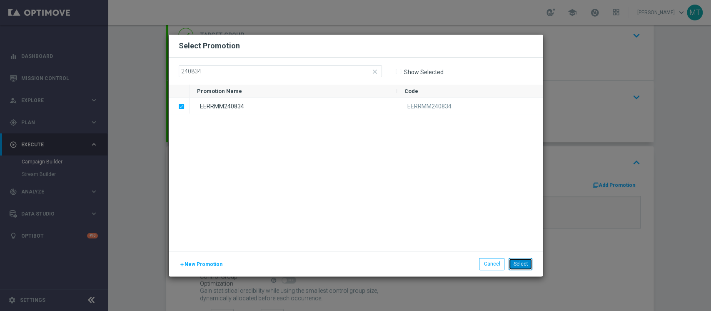
click at [512, 232] on button "Select" at bounding box center [521, 264] width 24 height 12
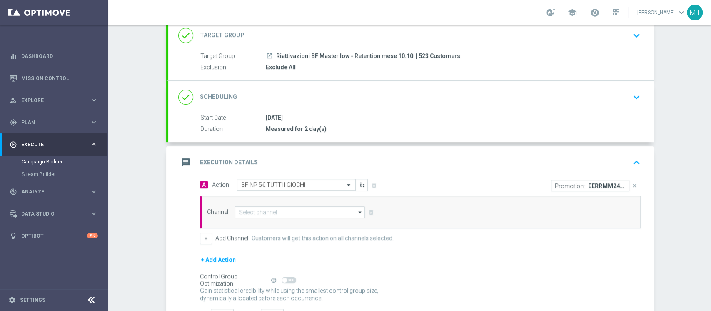
click at [310, 220] on div "Channel arrow_drop_down Drag here to set row groups Drag here to set column lab…" at bounding box center [420, 212] width 441 height 32
click at [307, 215] on input at bounding box center [299, 212] width 131 height 12
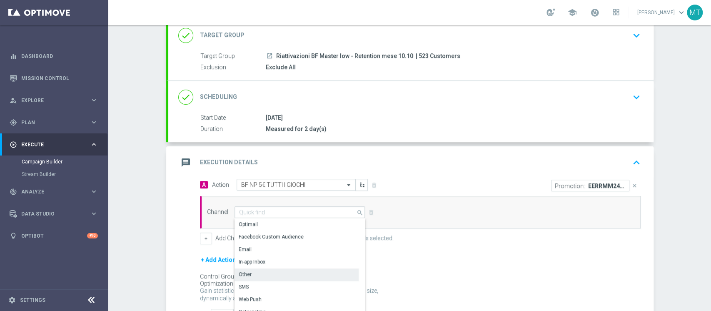
click at [246, 232] on div "Other" at bounding box center [296, 274] width 124 height 12
type input "Other"
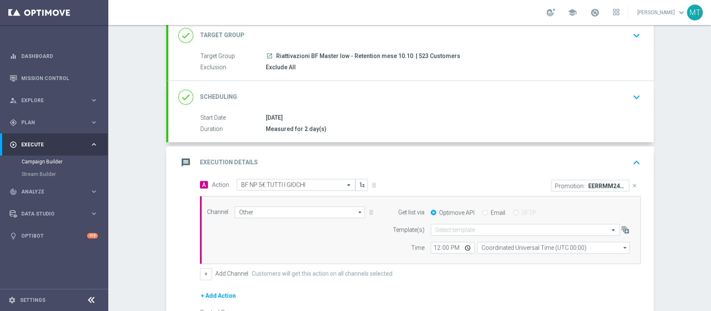
click at [493, 209] on label "Email" at bounding box center [498, 212] width 15 height 7
click at [488, 210] on input "Email" at bounding box center [484, 212] width 5 height 5
radio input "true"
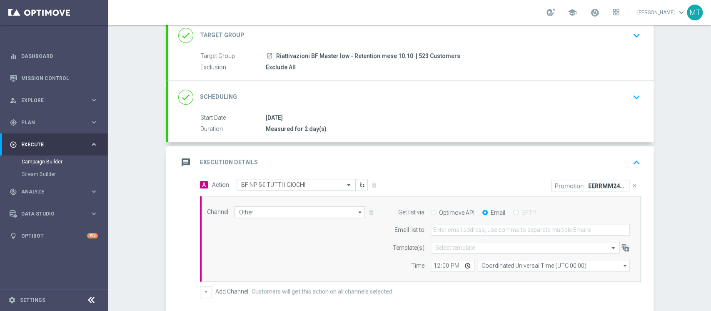
click at [475, 223] on form "Get list via Optimove API Email SFTP Email list to Template(s) Select template …" at bounding box center [509, 238] width 242 height 65
click at [472, 226] on input "email" at bounding box center [530, 230] width 199 height 12
click at [469, 226] on input "email" at bounding box center [530, 230] width 199 height 12
click at [454, 230] on input "email" at bounding box center [530, 230] width 199 height 12
type input "matteo.turri@sisal.it"
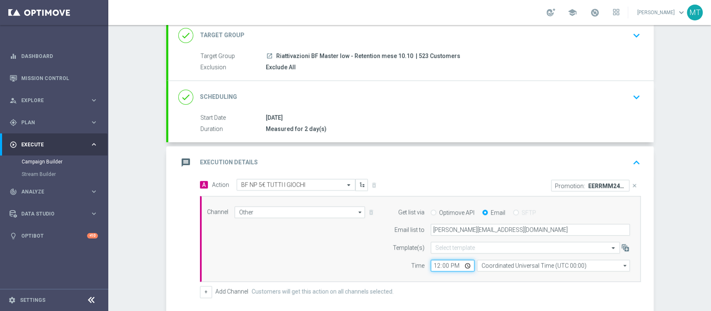
click at [431, 232] on input "12:00" at bounding box center [453, 265] width 44 height 12
type input "14:50"
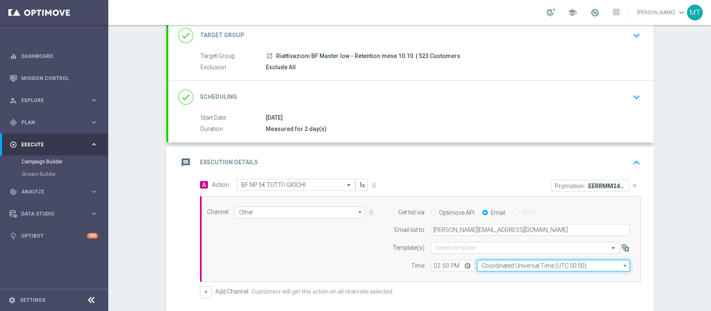
click at [484, 232] on input "Coordinated Universal Time (UTC 00:00)" at bounding box center [553, 265] width 153 height 12
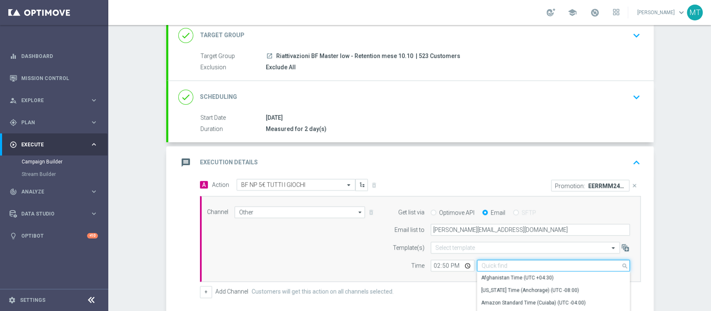
click at [484, 232] on input at bounding box center [553, 265] width 153 height 12
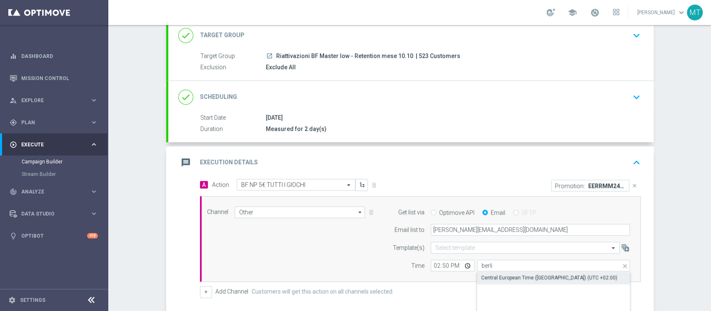
click at [494, 232] on div "Central European Time (Berlin) (UTC +02:00)" at bounding box center [549, 277] width 136 height 7
type input "Central European Time (Berlin) (UTC +02:00)"
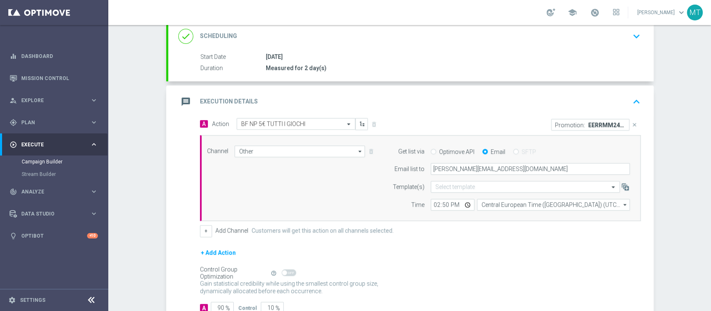
scroll to position [173, 0]
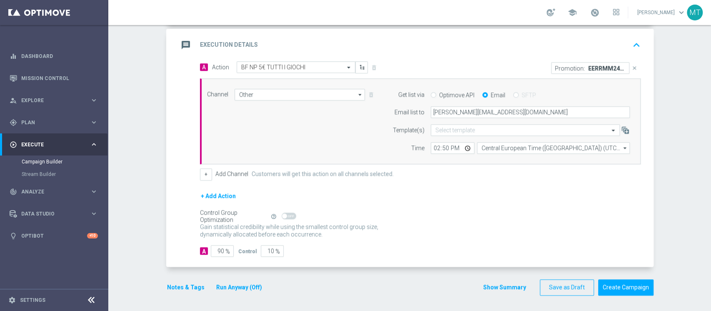
click at [219, 193] on button "+ Add Action" at bounding box center [218, 196] width 37 height 10
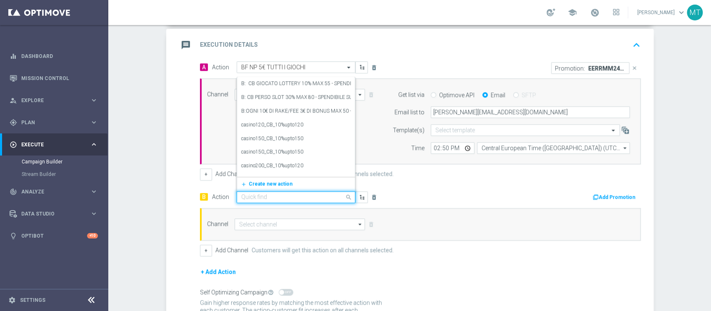
click at [309, 198] on input "text" at bounding box center [287, 197] width 93 height 7
type input "bf np 10"
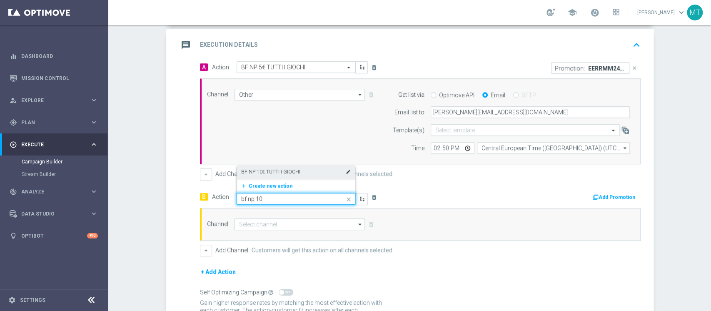
click at [292, 168] on label "BF NP 10€ TUTTI I GIOCHI" at bounding box center [270, 171] width 59 height 7
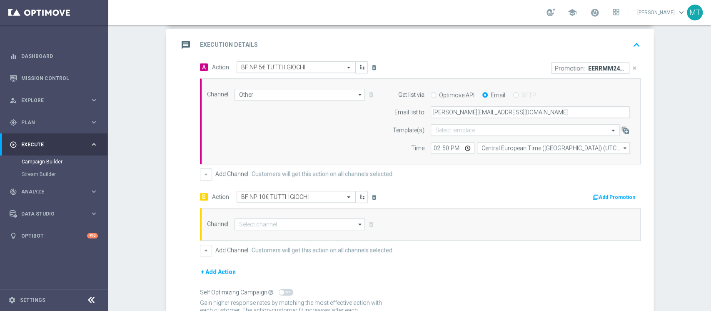
click at [533, 197] on button "Add Promotion" at bounding box center [615, 196] width 46 height 9
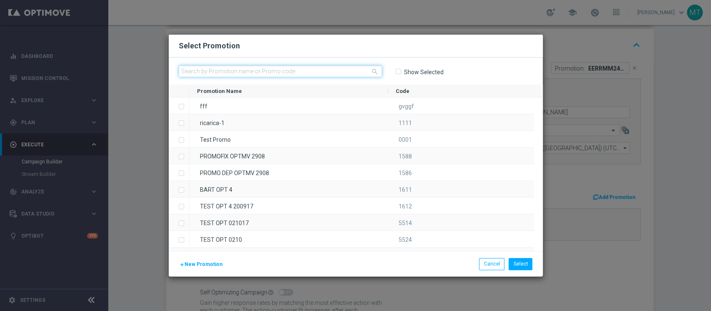
click at [362, 70] on input "text" at bounding box center [280, 71] width 203 height 12
paste input "240836"
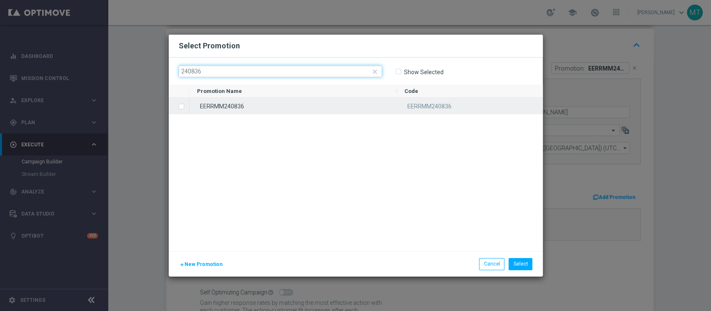
type input "240836"
click at [259, 107] on div "EERRMM240836" at bounding box center [292, 105] width 207 height 16
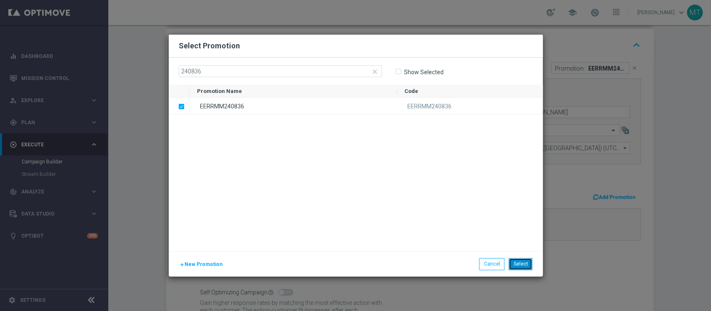
click at [526, 232] on button "Select" at bounding box center [521, 264] width 24 height 12
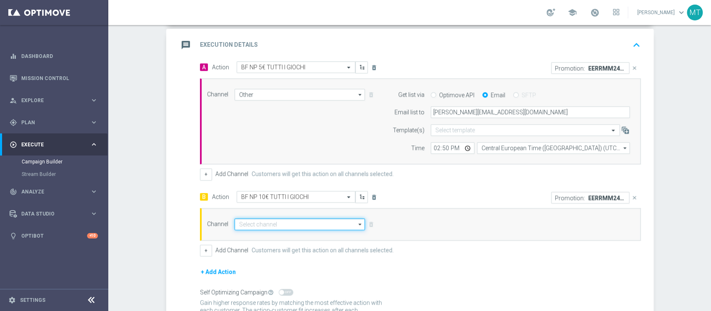
click at [272, 226] on input at bounding box center [299, 224] width 131 height 12
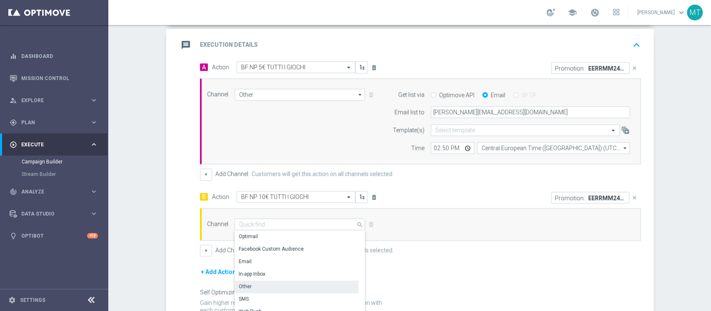
click at [240, 232] on div "Other" at bounding box center [245, 285] width 13 height 7
type input "Other"
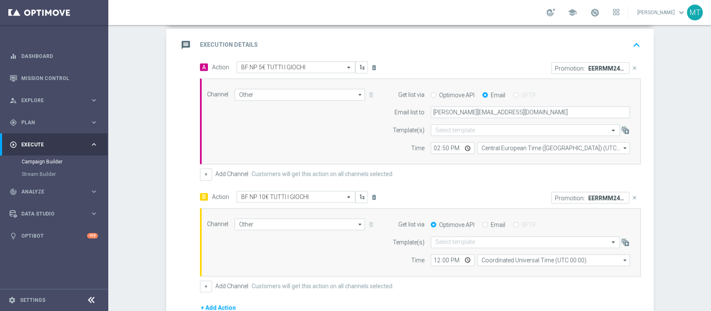
click at [483, 224] on div "Email" at bounding box center [493, 224] width 23 height 7
click at [482, 224] on input "Email" at bounding box center [484, 224] width 5 height 5
radio input "true"
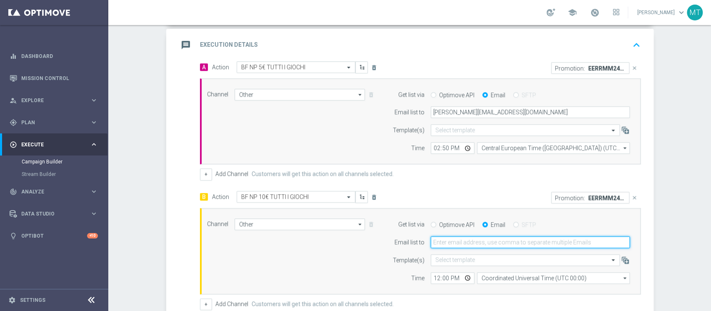
click at [479, 232] on input "email" at bounding box center [530, 242] width 199 height 12
type input "matteo.turri@sisal.it"
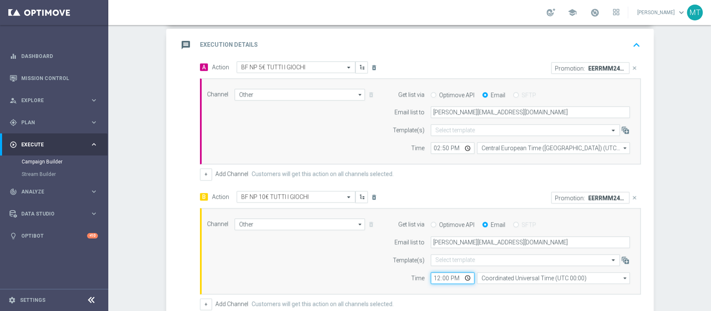
click at [431, 232] on input "12:00" at bounding box center [453, 278] width 44 height 12
type input "14:50"
click at [497, 232] on form "Template(s) Select template Time 14:50 Coordinated Universal Time (UTC 00:00) C…" at bounding box center [509, 269] width 242 height 30
click at [509, 232] on div "Channel Other Other arrow_drop_down Drag here to set row groups Drag here to se…" at bounding box center [420, 251] width 441 height 86
click at [518, 232] on input "Coordinated Universal Time (UTC 00:00)" at bounding box center [553, 278] width 153 height 12
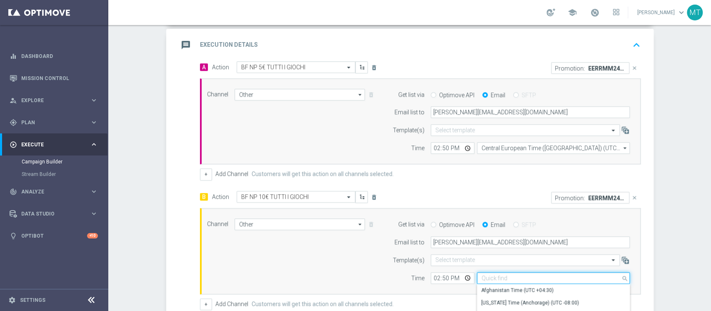
click at [521, 232] on input at bounding box center [553, 278] width 153 height 12
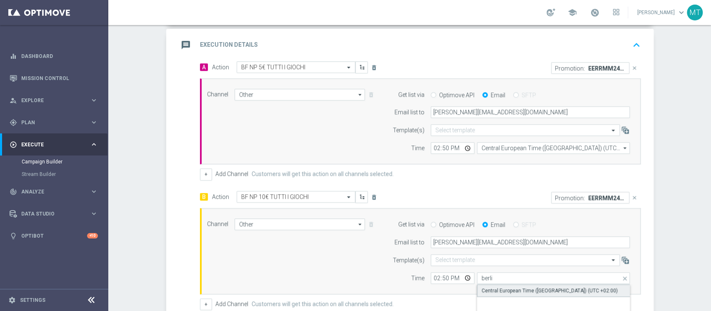
click at [524, 232] on div "Central European Time (Berlin) (UTC +02:00)" at bounding box center [549, 290] width 136 height 7
type input "Central European Time (Berlin) (UTC +02:00)"
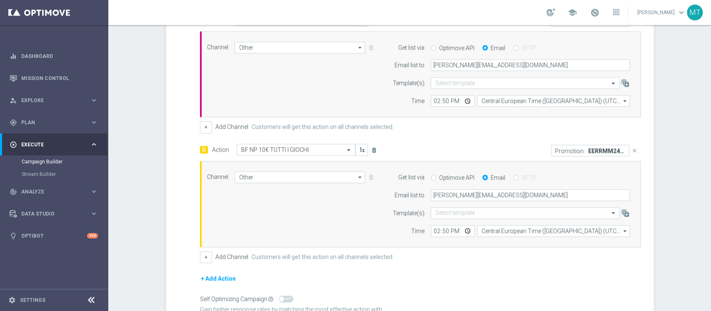
scroll to position [284, 0]
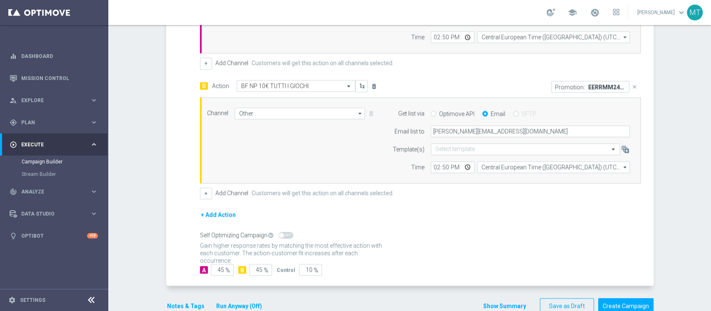
click at [438, 228] on div "+ Add Action" at bounding box center [420, 219] width 441 height 21
click at [186, 232] on button "Notes & Tags" at bounding box center [185, 306] width 39 height 10
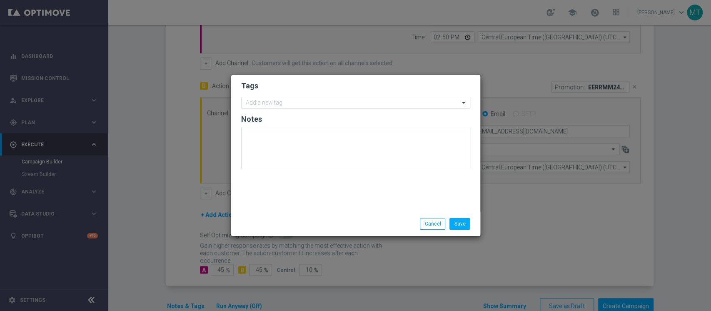
click at [317, 103] on input "text" at bounding box center [353, 103] width 214 height 7
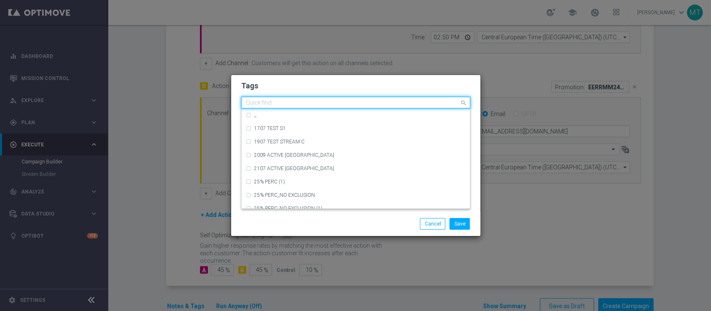
type input "t"
type input "m"
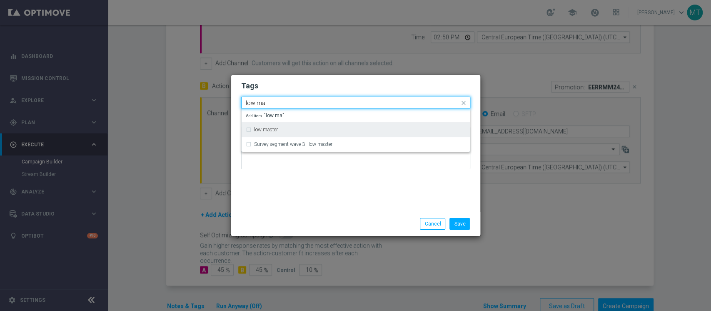
click at [298, 133] on div "low master" at bounding box center [356, 129] width 220 height 13
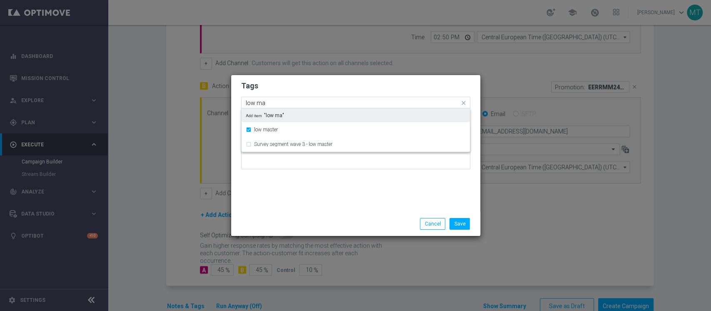
click at [298, 102] on input "low ma" at bounding box center [353, 103] width 214 height 7
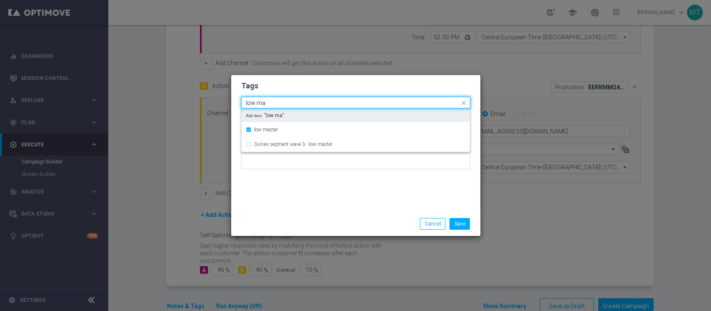
click at [298, 102] on input "low ma" at bounding box center [353, 103] width 214 height 7
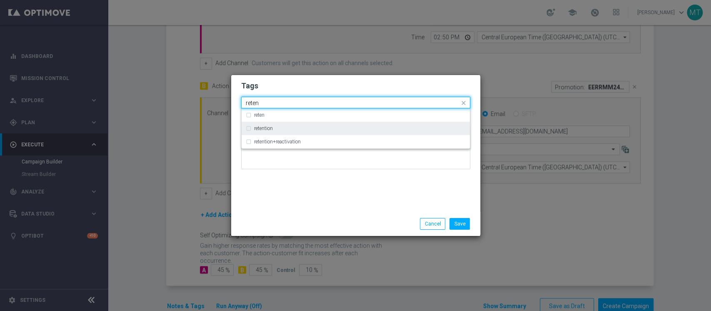
click at [272, 122] on div "retention" at bounding box center [356, 128] width 220 height 13
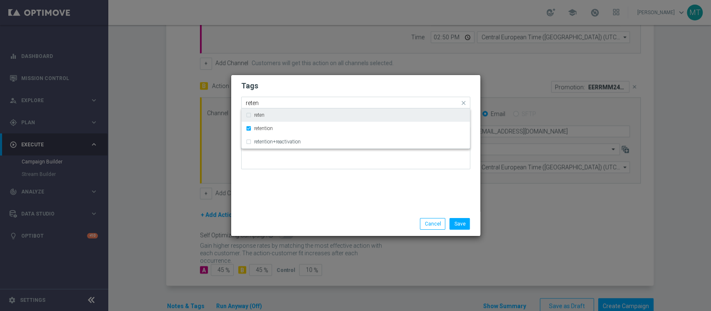
click at [279, 105] on input "reten" at bounding box center [353, 103] width 214 height 7
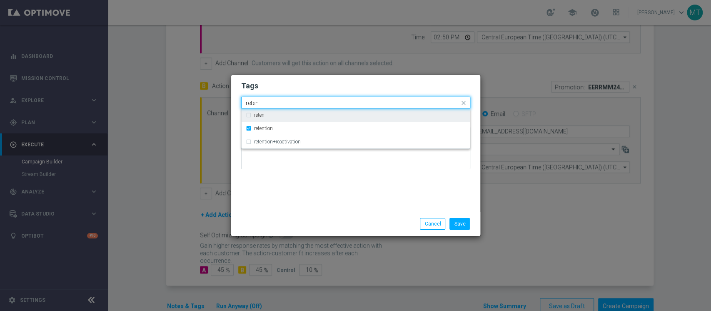
click at [279, 105] on input "reten" at bounding box center [353, 103] width 214 height 7
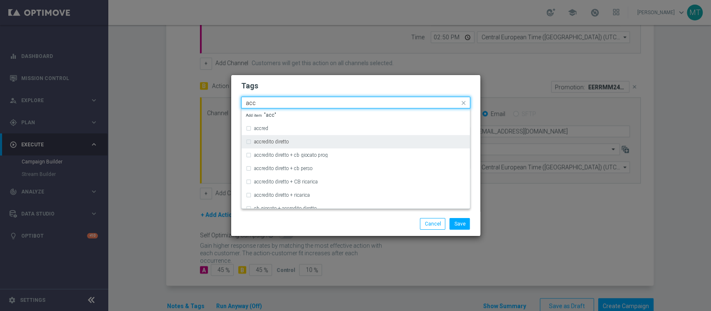
click at [276, 141] on label "accredito diretto" at bounding box center [271, 141] width 35 height 5
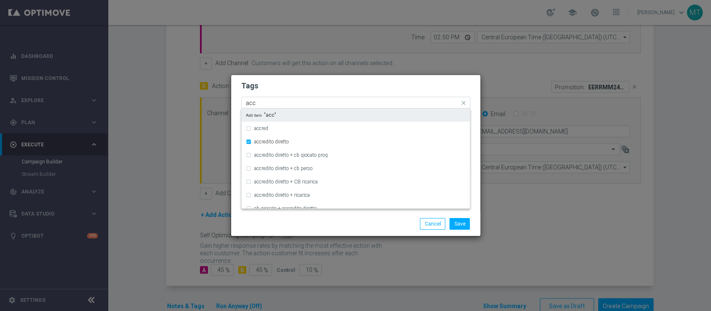
click at [283, 102] on input "acc" at bounding box center [353, 103] width 214 height 7
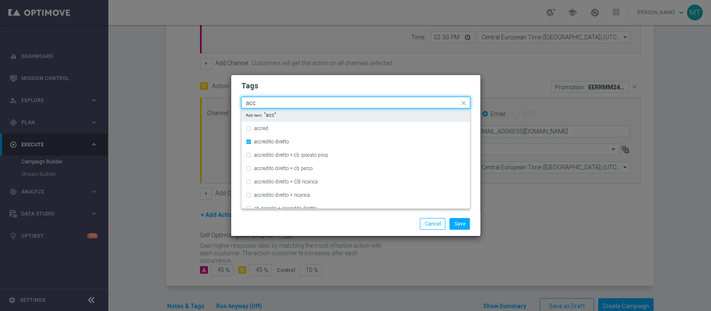
click at [283, 102] on input "acc" at bounding box center [353, 103] width 214 height 7
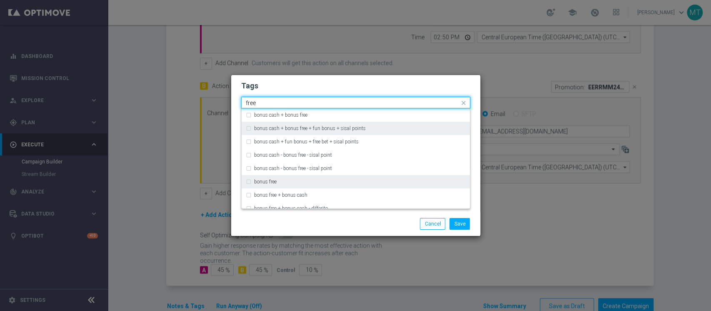
drag, startPoint x: 274, startPoint y: 180, endPoint x: 275, endPoint y: 122, distance: 58.7
click at [275, 181] on label "bonus free" at bounding box center [265, 181] width 22 height 5
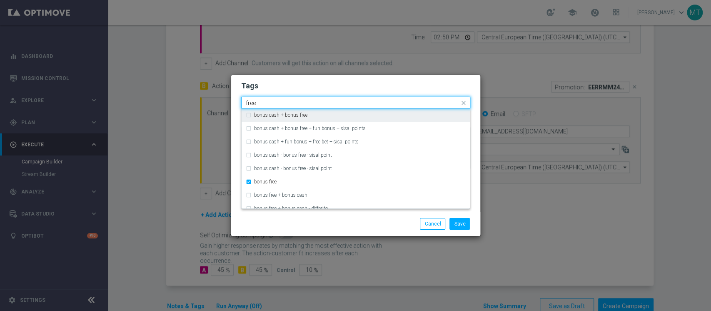
click at [282, 102] on input "free" at bounding box center [353, 103] width 214 height 7
click at [274, 114] on div "all" at bounding box center [360, 114] width 212 height 5
type input "all"
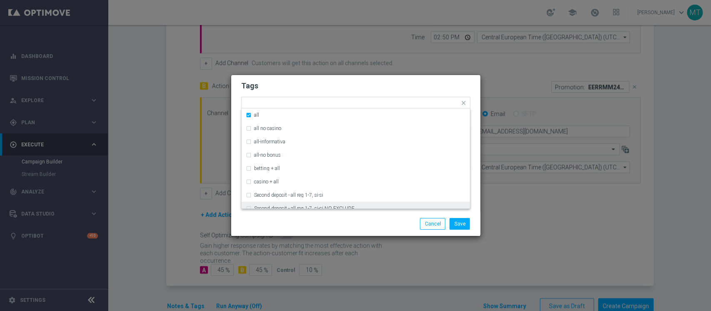
click at [354, 218] on div "Save Cancel" at bounding box center [395, 224] width 161 height 12
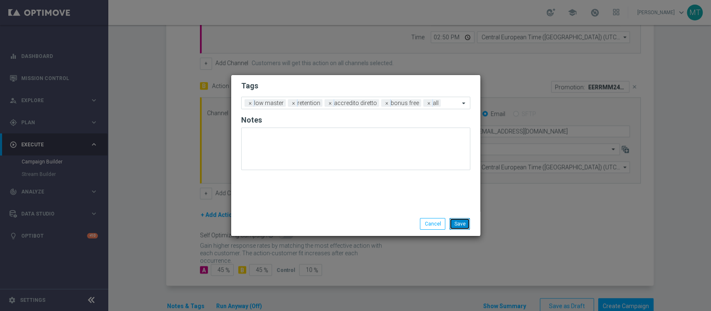
click at [461, 229] on div "Save Cancel" at bounding box center [355, 224] width 249 height 24
click at [455, 222] on button "Save" at bounding box center [459, 224] width 20 height 12
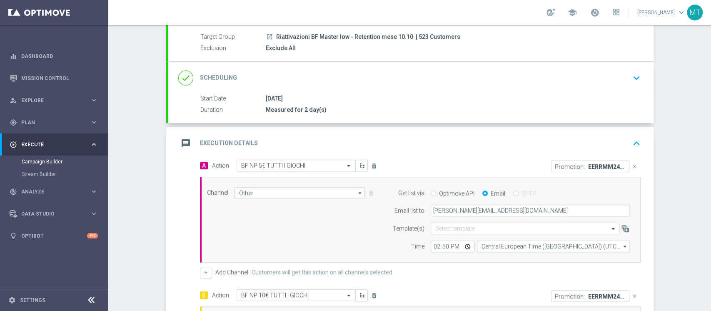
scroll to position [0, 0]
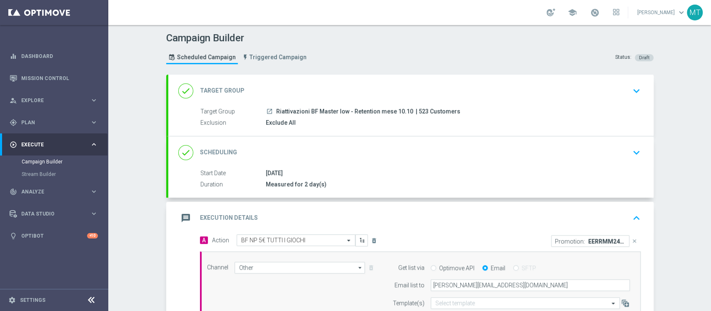
click at [353, 152] on div "done Scheduling keyboard_arrow_down" at bounding box center [410, 153] width 465 height 16
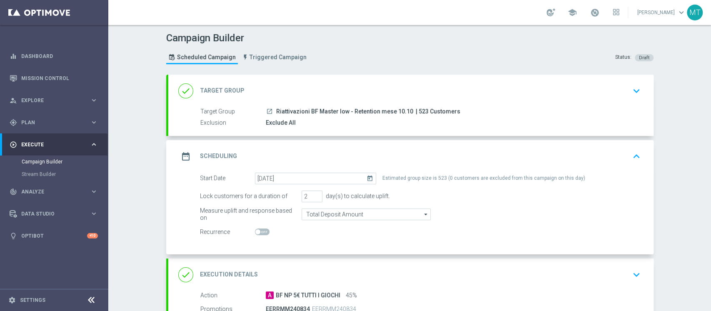
click at [364, 92] on div "done Target Group keyboard_arrow_down" at bounding box center [410, 91] width 465 height 16
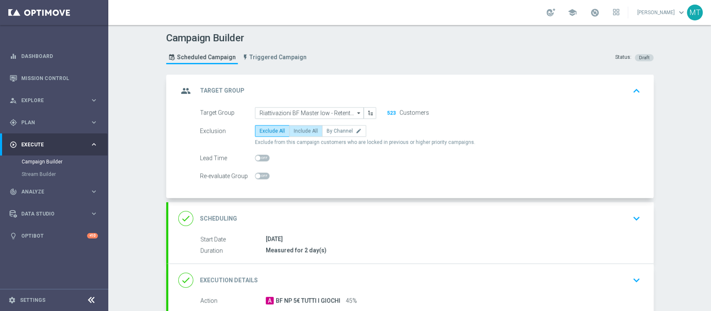
click at [298, 132] on span "Include All" at bounding box center [306, 131] width 24 height 6
click at [298, 132] on input "Include All" at bounding box center [296, 132] width 5 height 5
radio input "true"
click at [345, 90] on div "group Target Group keyboard_arrow_up" at bounding box center [410, 91] width 465 height 16
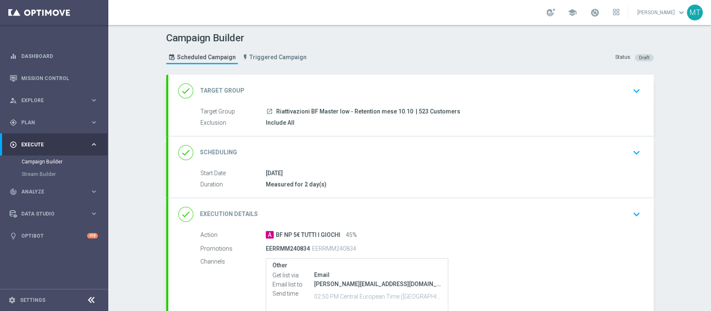
click at [345, 155] on div "done Scheduling keyboard_arrow_down" at bounding box center [410, 153] width 465 height 16
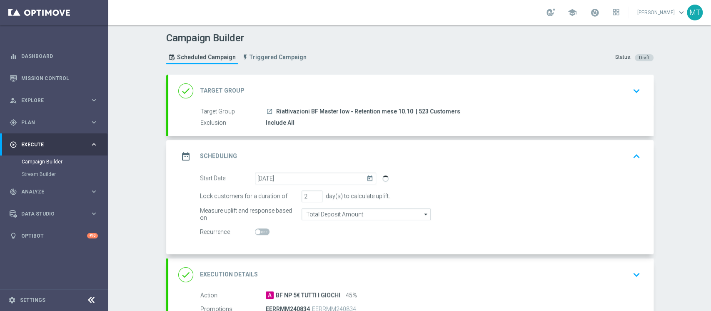
click at [343, 150] on div "date_range Scheduling keyboard_arrow_up" at bounding box center [410, 156] width 465 height 16
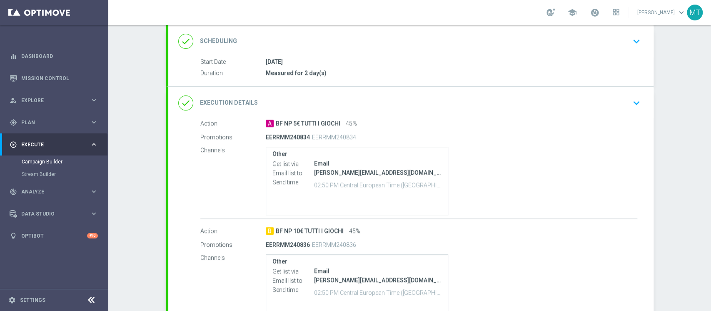
scroll to position [196, 0]
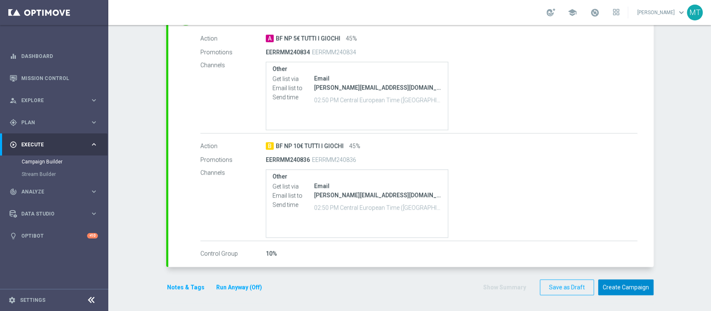
click at [533, 232] on button "Create Campaign" at bounding box center [625, 287] width 55 height 16
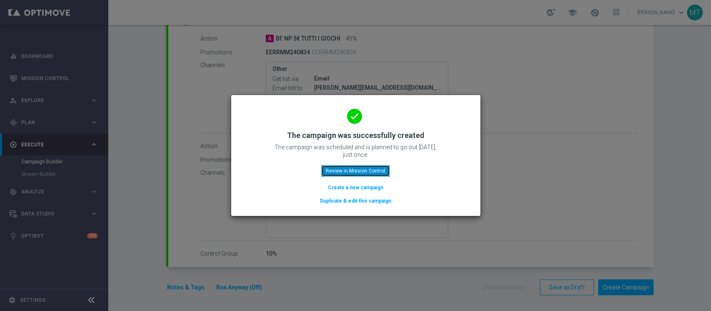
click at [368, 166] on button "Review in Mission Control" at bounding box center [355, 171] width 69 height 12
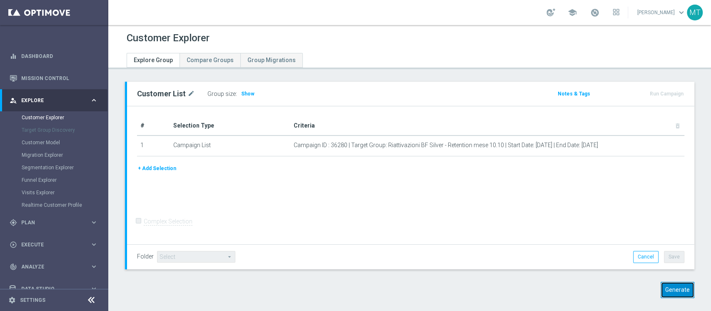
click at [664, 287] on button "Generate" at bounding box center [678, 290] width 34 height 16
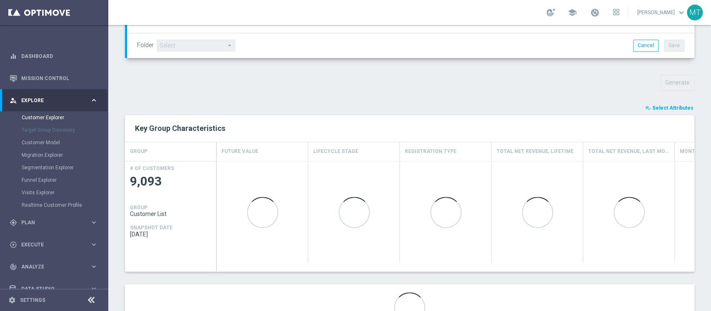
scroll to position [273, 0]
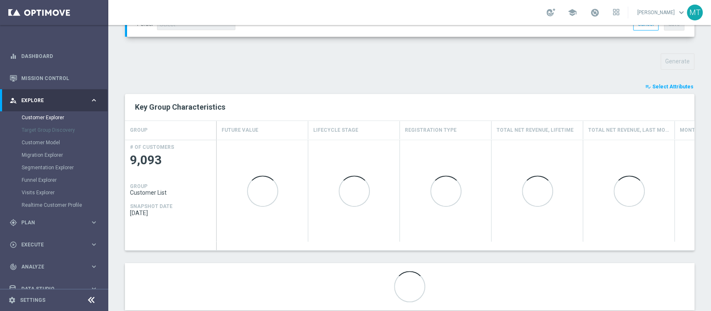
click at [678, 84] on span "Select Attributes" at bounding box center [672, 87] width 41 height 6
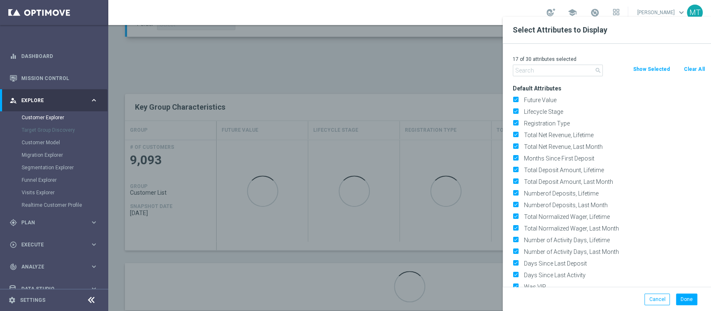
click at [692, 72] on button "Clear All" at bounding box center [694, 69] width 22 height 9
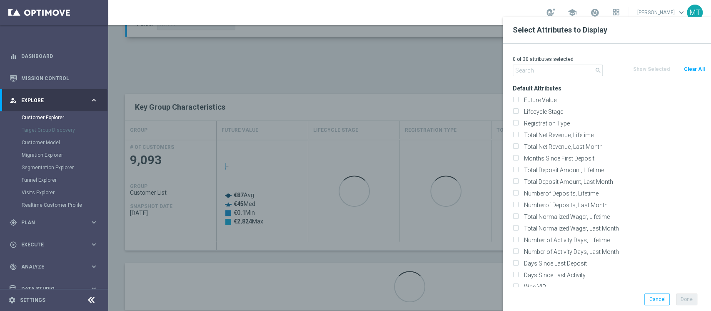
checkbox input "false"
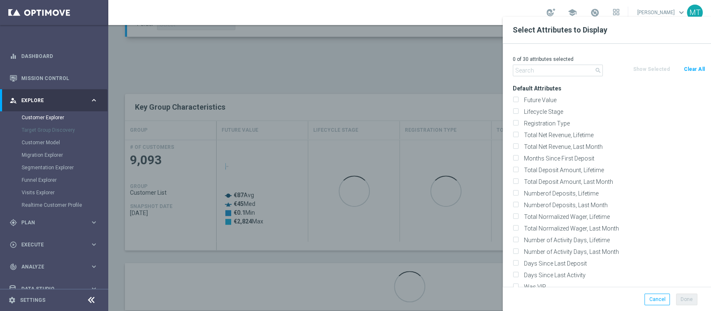
checkbox input "false"
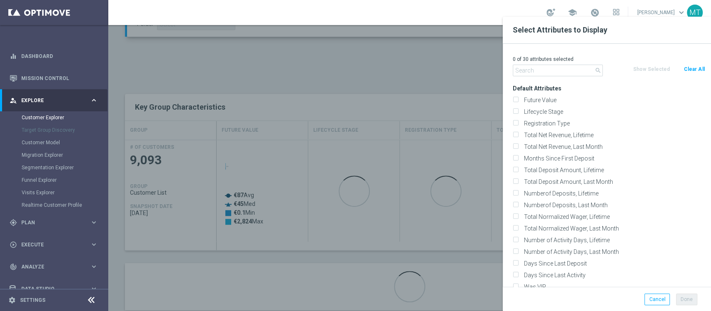
checkbox input "false"
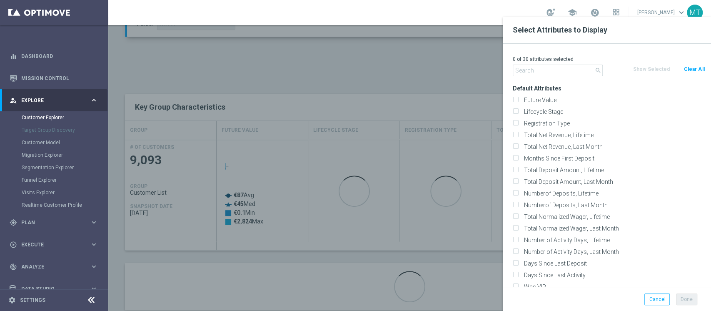
checkbox input "false"
click at [548, 72] on input "text" at bounding box center [558, 71] width 90 height 12
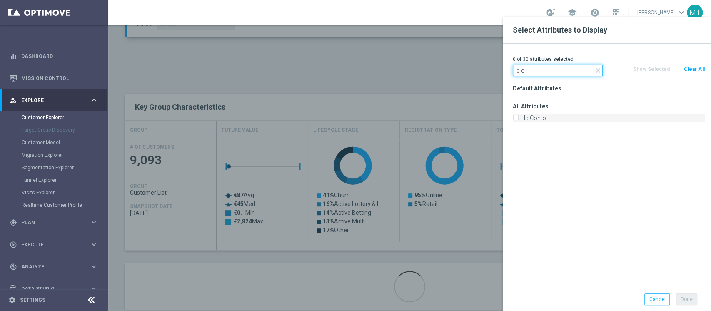
type input "id c"
click at [537, 115] on label "Id Conto" at bounding box center [613, 117] width 184 height 7
click at [518, 116] on input "Id Conto" at bounding box center [515, 118] width 5 height 5
checkbox input "true"
drag, startPoint x: 546, startPoint y: 72, endPoint x: 484, endPoint y: 72, distance: 62.5
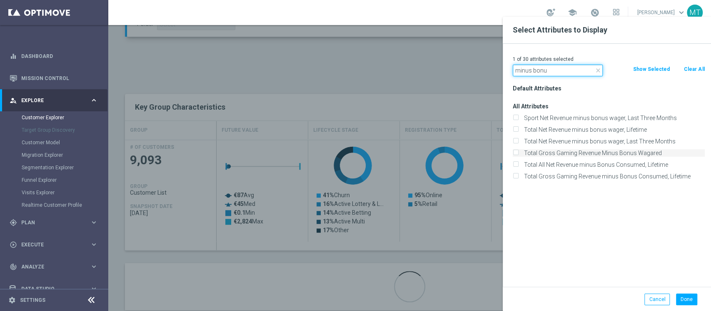
type input "minus bonu"
click at [625, 152] on label "Total Gross Gaming Revenue Minus Bonus Wagared" at bounding box center [613, 152] width 184 height 7
click at [518, 152] on input "Total Gross Gaming Revenue Minus Bonus Wagared" at bounding box center [515, 153] width 5 height 5
checkbox input "true"
click at [691, 285] on div "Default Attributes All Attributes Sport Net Revenue minus bonus wager, Last Thr…" at bounding box center [608, 184] width 204 height 204
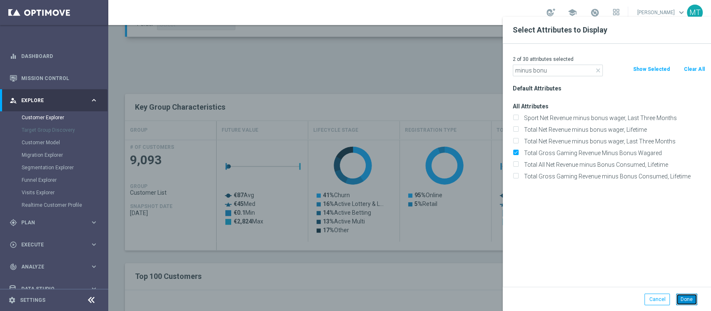
click at [691, 294] on button "Done" at bounding box center [686, 299] width 21 height 12
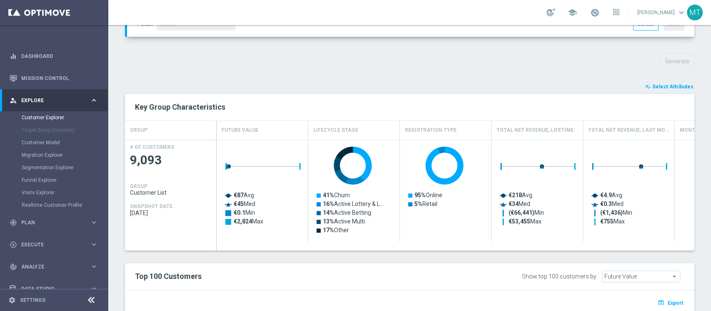
type input "Search"
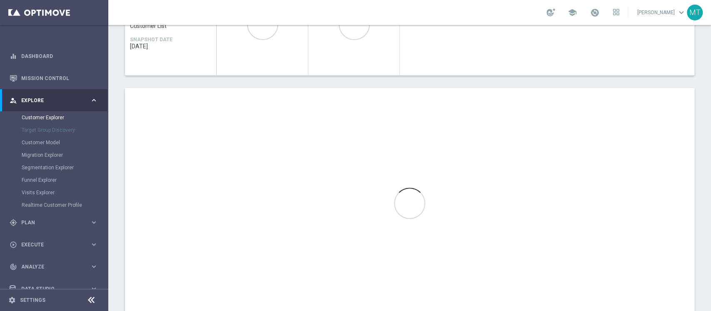
scroll to position [467, 0]
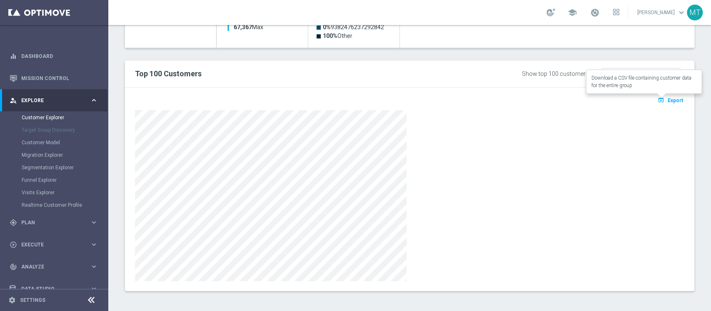
click at [658, 100] on icon "open_in_browser" at bounding box center [662, 100] width 9 height 7
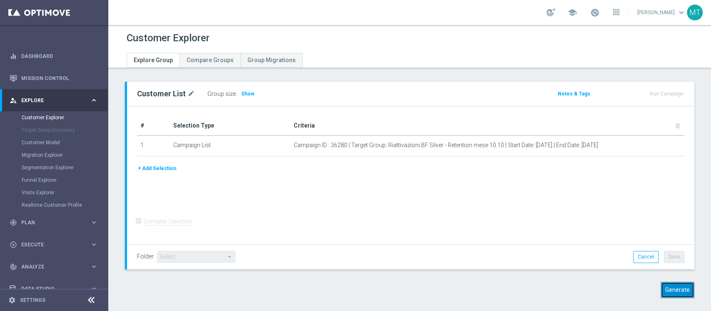
click at [666, 284] on button "Generate" at bounding box center [678, 290] width 34 height 16
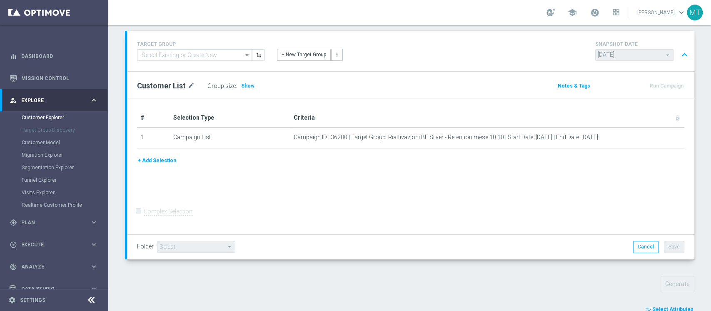
scroll to position [217, 0]
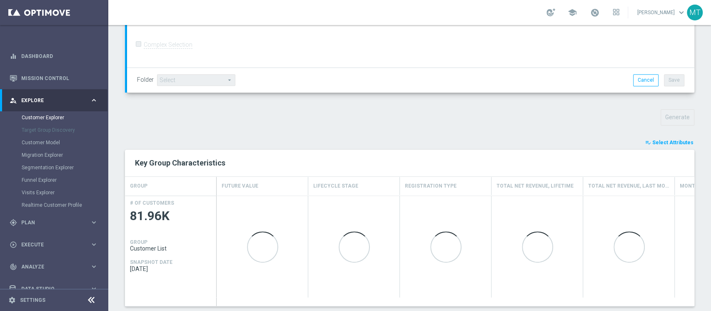
click at [652, 141] on span "Select Attributes" at bounding box center [672, 143] width 41 height 6
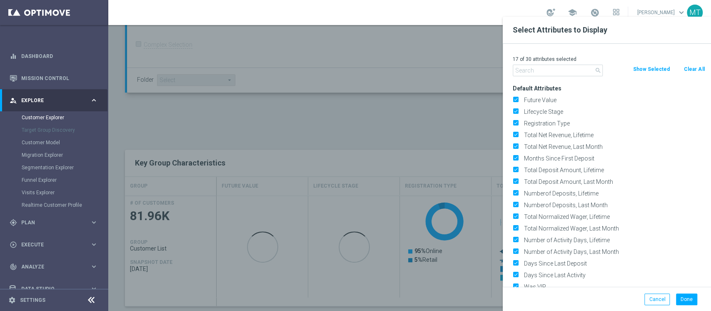
click at [697, 65] on button "Clear All" at bounding box center [694, 69] width 22 height 9
checkbox input "false"
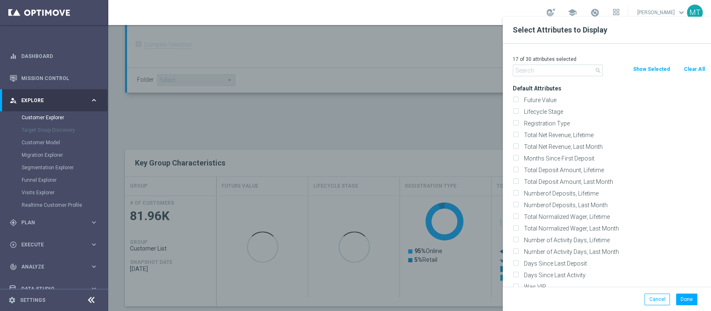
checkbox input "false"
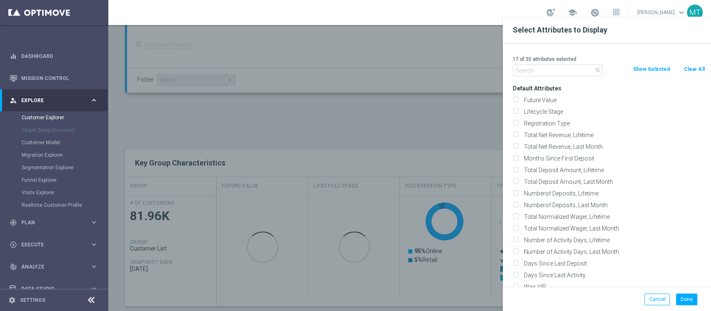
checkbox input "false"
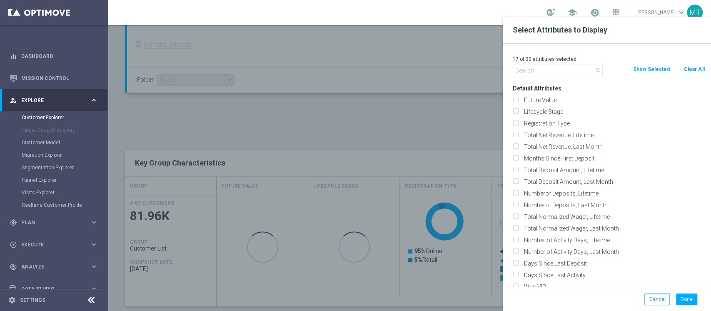
checkbox input "false"
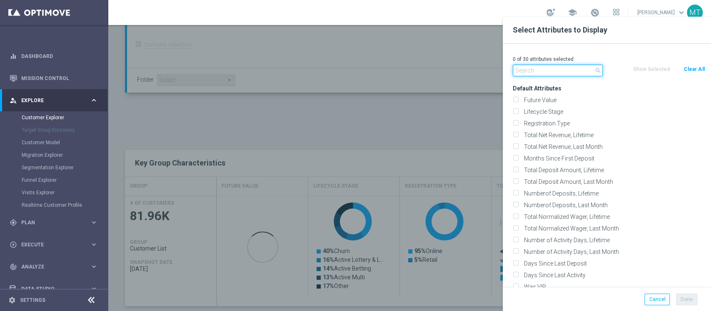
click at [588, 72] on input "text" at bounding box center [558, 71] width 90 height 12
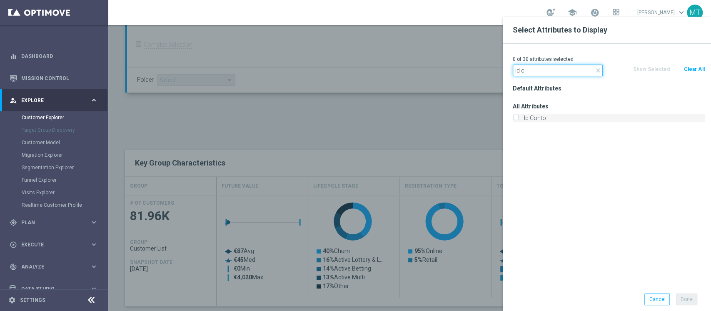
type input "id c"
click at [533, 121] on label "Id Conto" at bounding box center [613, 117] width 184 height 7
click at [518, 121] on input "Id Conto" at bounding box center [515, 118] width 5 height 5
checkbox input "true"
drag, startPoint x: 536, startPoint y: 68, endPoint x: 450, endPoint y: 71, distance: 86.3
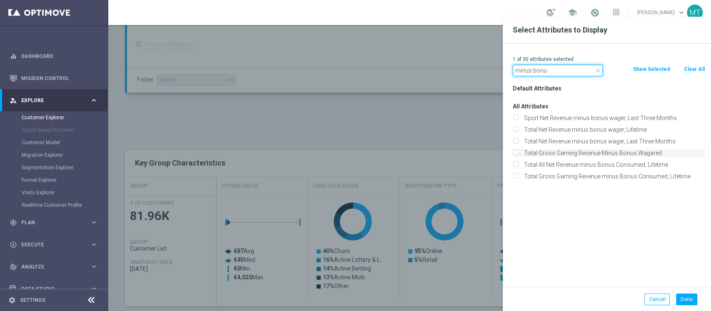
type input "minus bonu"
click at [621, 150] on label "Total Gross Gaming Revenue Minus Bonus Wagared" at bounding box center [613, 152] width 184 height 7
click at [518, 151] on input "Total Gross Gaming Revenue Minus Bonus Wagared" at bounding box center [515, 153] width 5 height 5
checkbox input "true"
click at [691, 298] on button "Done" at bounding box center [686, 299] width 21 height 12
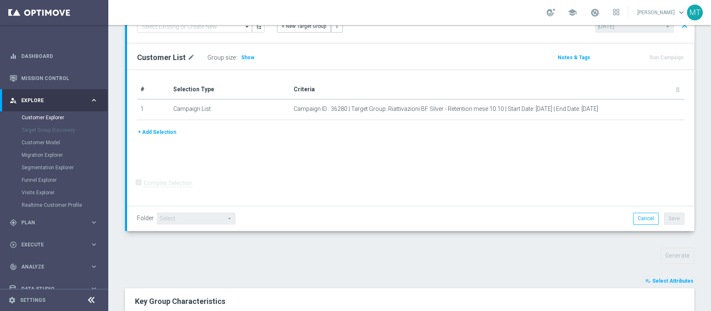
scroll to position [62, 0]
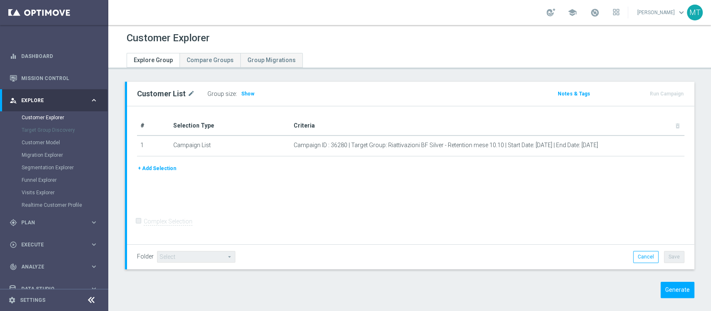
click at [683, 298] on div "Customer List mode_edit Group size : Show Notes & Tags Run Campaign" at bounding box center [409, 196] width 603 height 229
click at [676, 292] on button "Generate" at bounding box center [678, 290] width 34 height 16
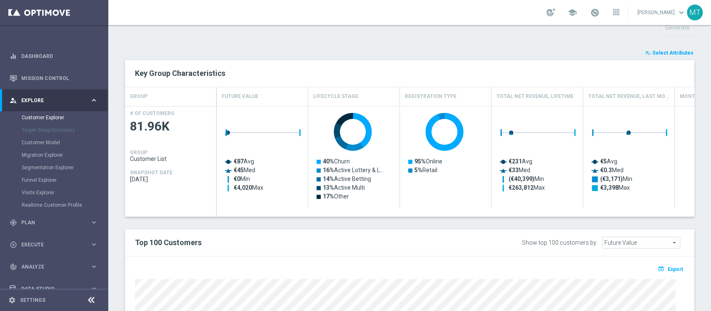
scroll to position [329, 0]
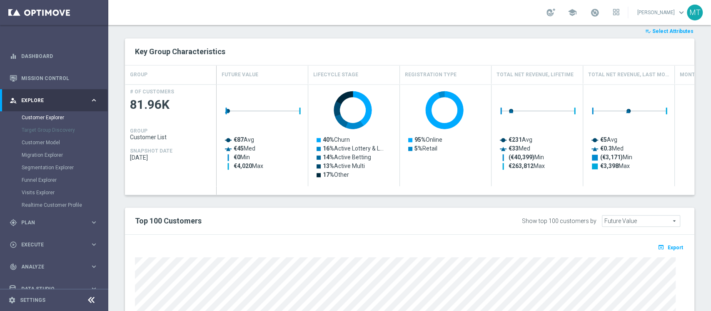
click at [677, 32] on span "Select Attributes" at bounding box center [672, 31] width 41 height 6
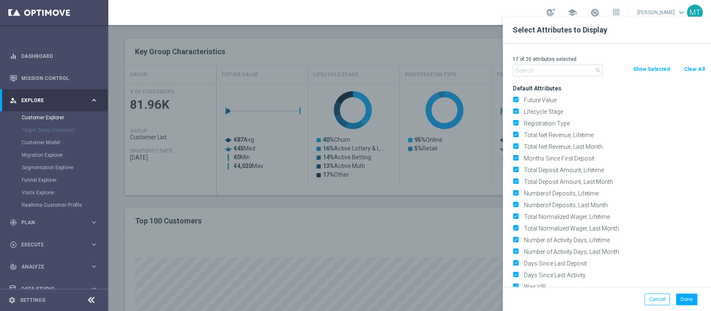
drag, startPoint x: 691, startPoint y: 69, endPoint x: 602, endPoint y: 72, distance: 88.8
click at [692, 69] on button "Clear All" at bounding box center [694, 69] width 22 height 9
checkbox input "false"
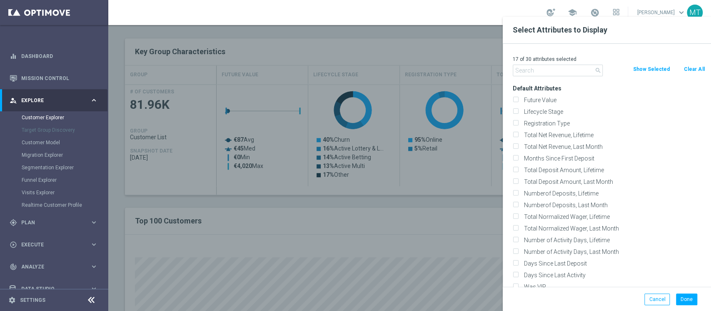
checkbox input "false"
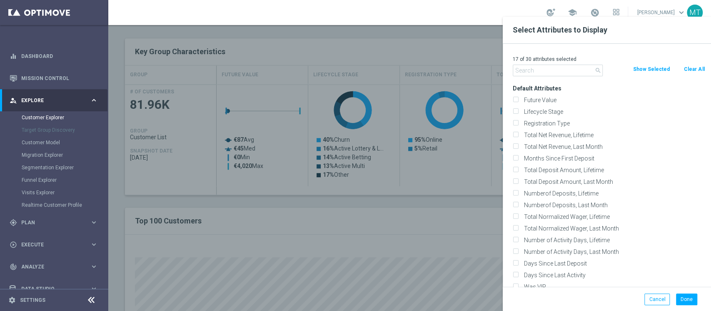
checkbox input "false"
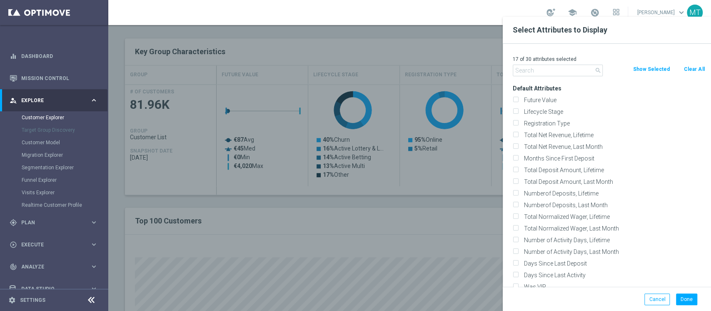
checkbox input "false"
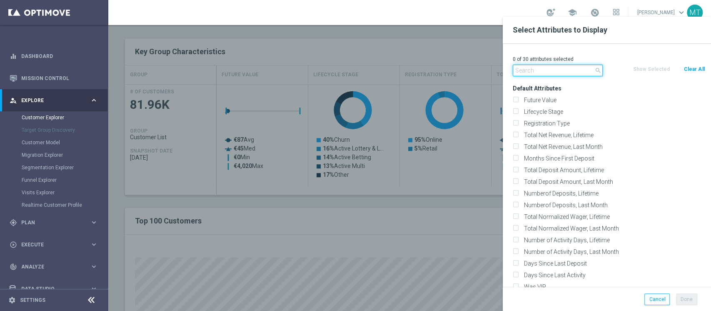
click at [551, 70] on input "text" at bounding box center [558, 71] width 90 height 12
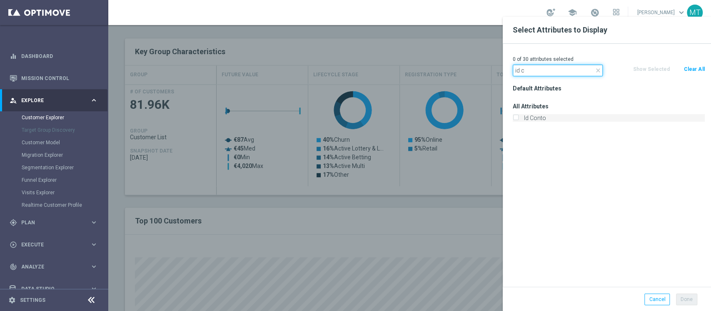
type input "id c"
click at [533, 117] on label "Id Conto" at bounding box center [613, 117] width 184 height 7
click at [518, 117] on input "Id Conto" at bounding box center [515, 118] width 5 height 5
checkbox input "true"
drag, startPoint x: 540, startPoint y: 75, endPoint x: 474, endPoint y: 55, distance: 68.5
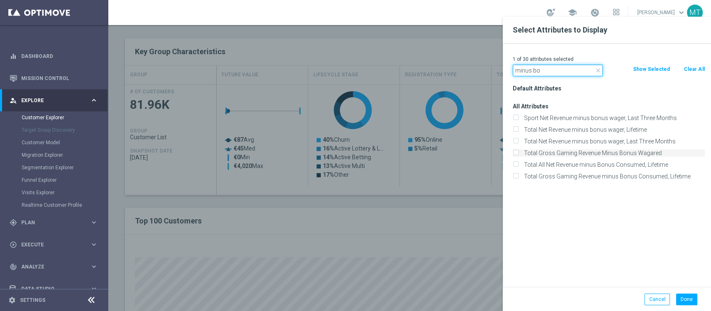
type input "minus bo"
click at [621, 155] on label "Total Gross Gaming Revenue Minus Bonus Wagared" at bounding box center [613, 152] width 184 height 7
click at [518, 155] on input "Total Gross Gaming Revenue Minus Bonus Wagared" at bounding box center [515, 153] width 5 height 5
checkbox input "true"
click at [688, 309] on div "Done Cancel" at bounding box center [607, 299] width 208 height 25
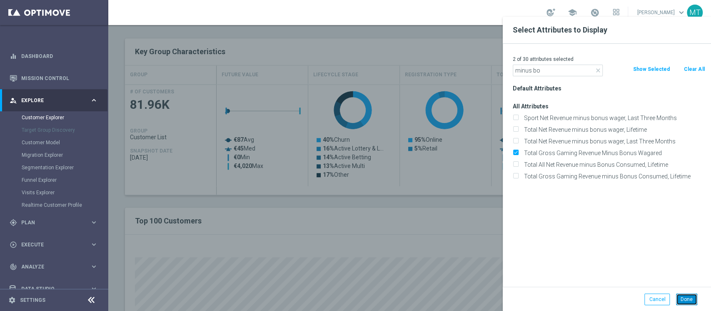
click at [688, 297] on button "Done" at bounding box center [686, 299] width 21 height 12
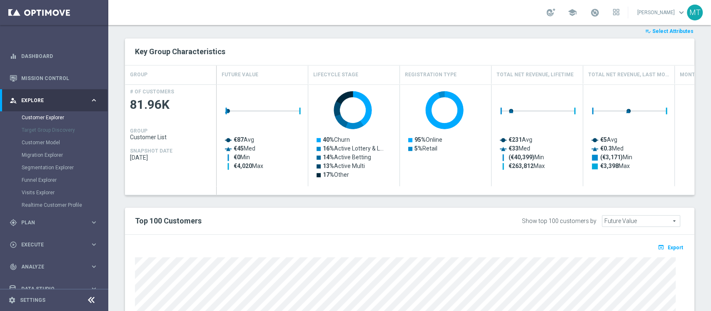
type input "Search"
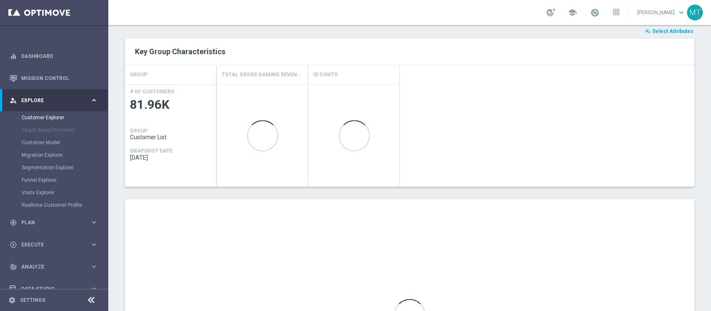
scroll to position [467, 0]
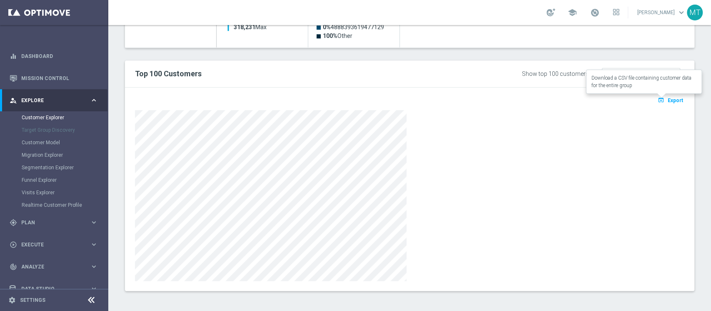
click at [668, 103] on button "open_in_browser Export" at bounding box center [670, 100] width 28 height 11
